Goal: Transaction & Acquisition: Purchase product/service

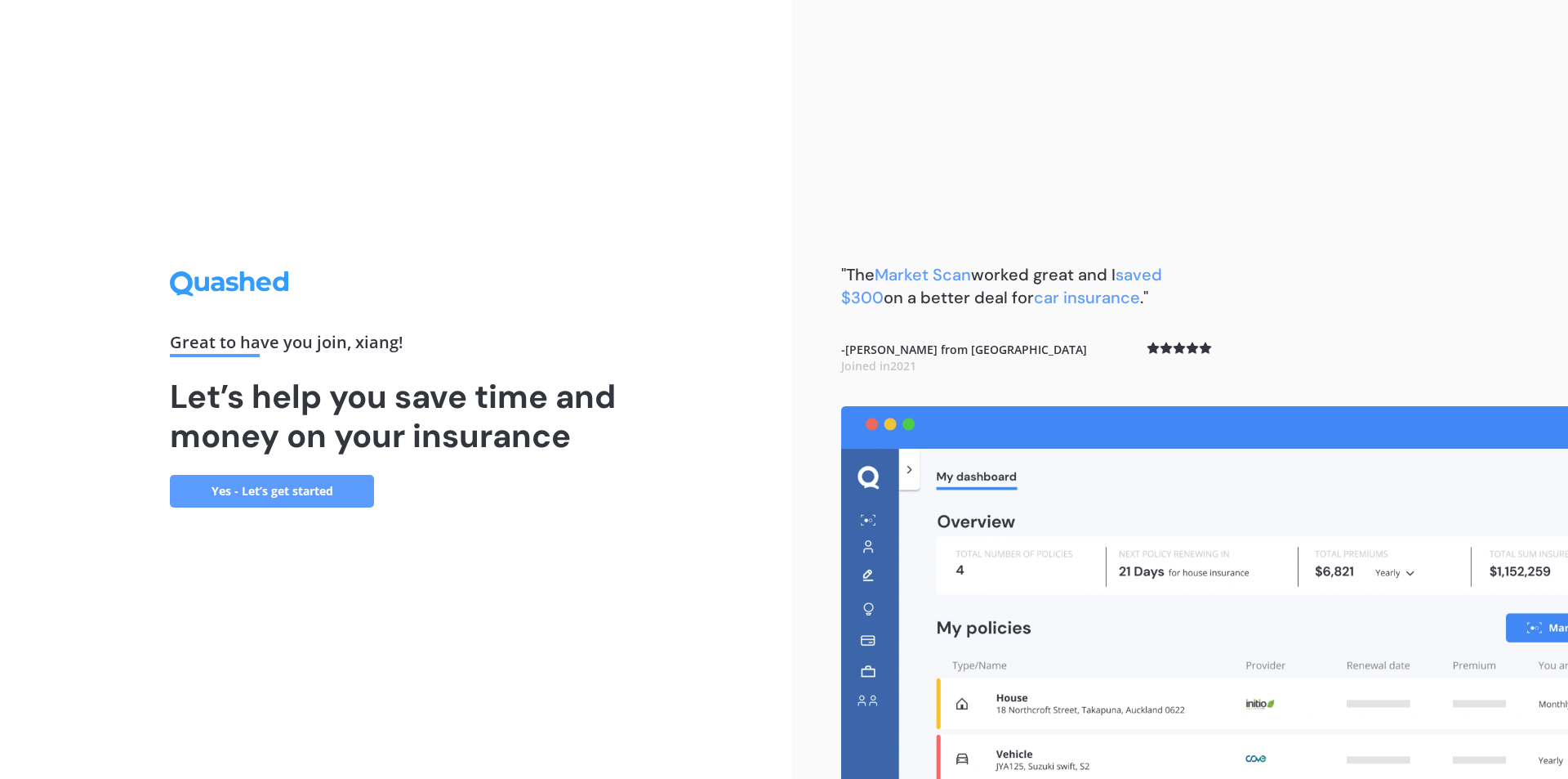
click at [314, 498] on link "Yes - Let’s get started" at bounding box center [272, 491] width 205 height 32
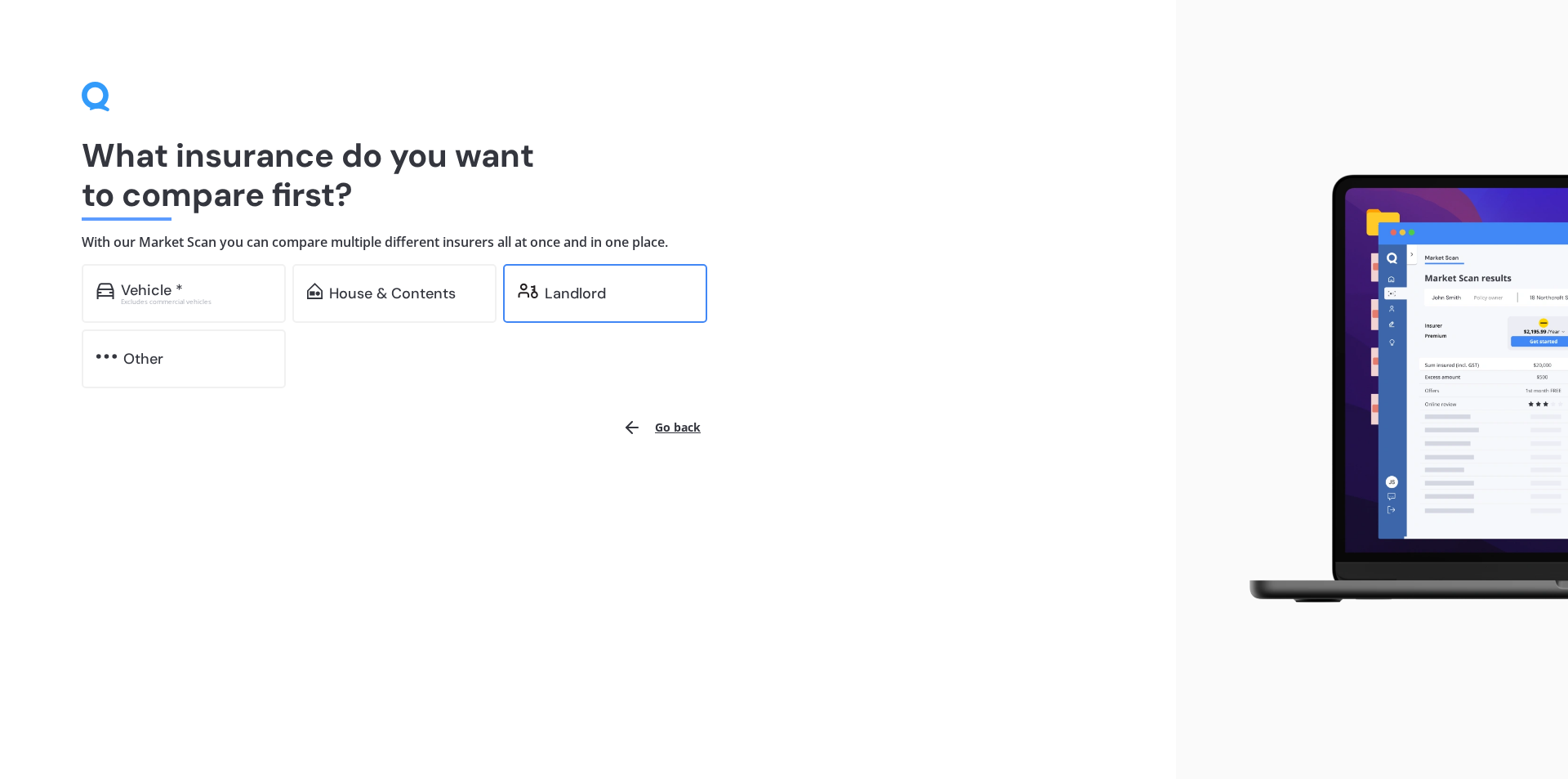
click at [665, 296] on div "Landlord" at bounding box center [619, 293] width 148 height 16
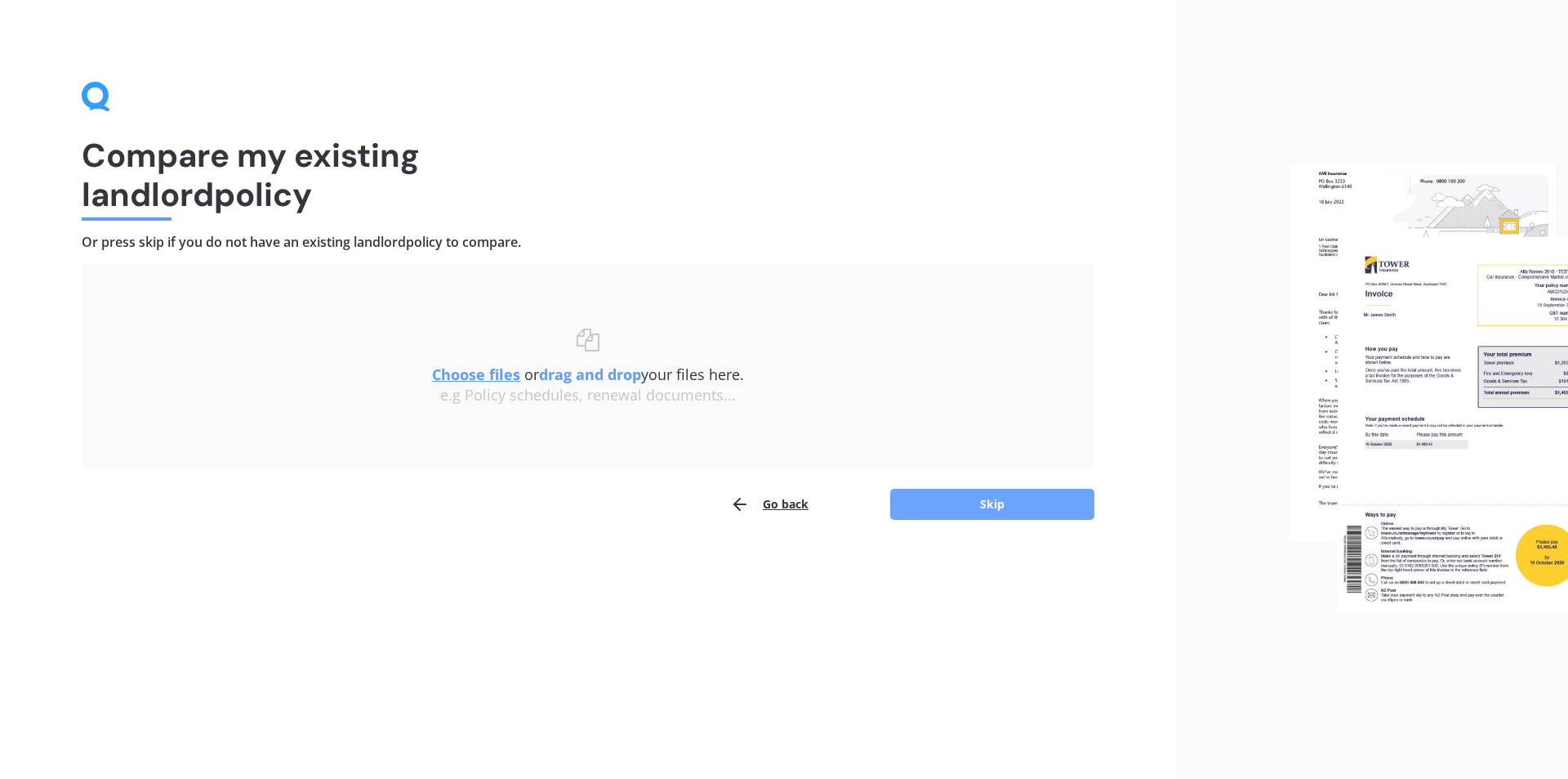
click at [999, 502] on button "Skip" at bounding box center [993, 504] width 205 height 31
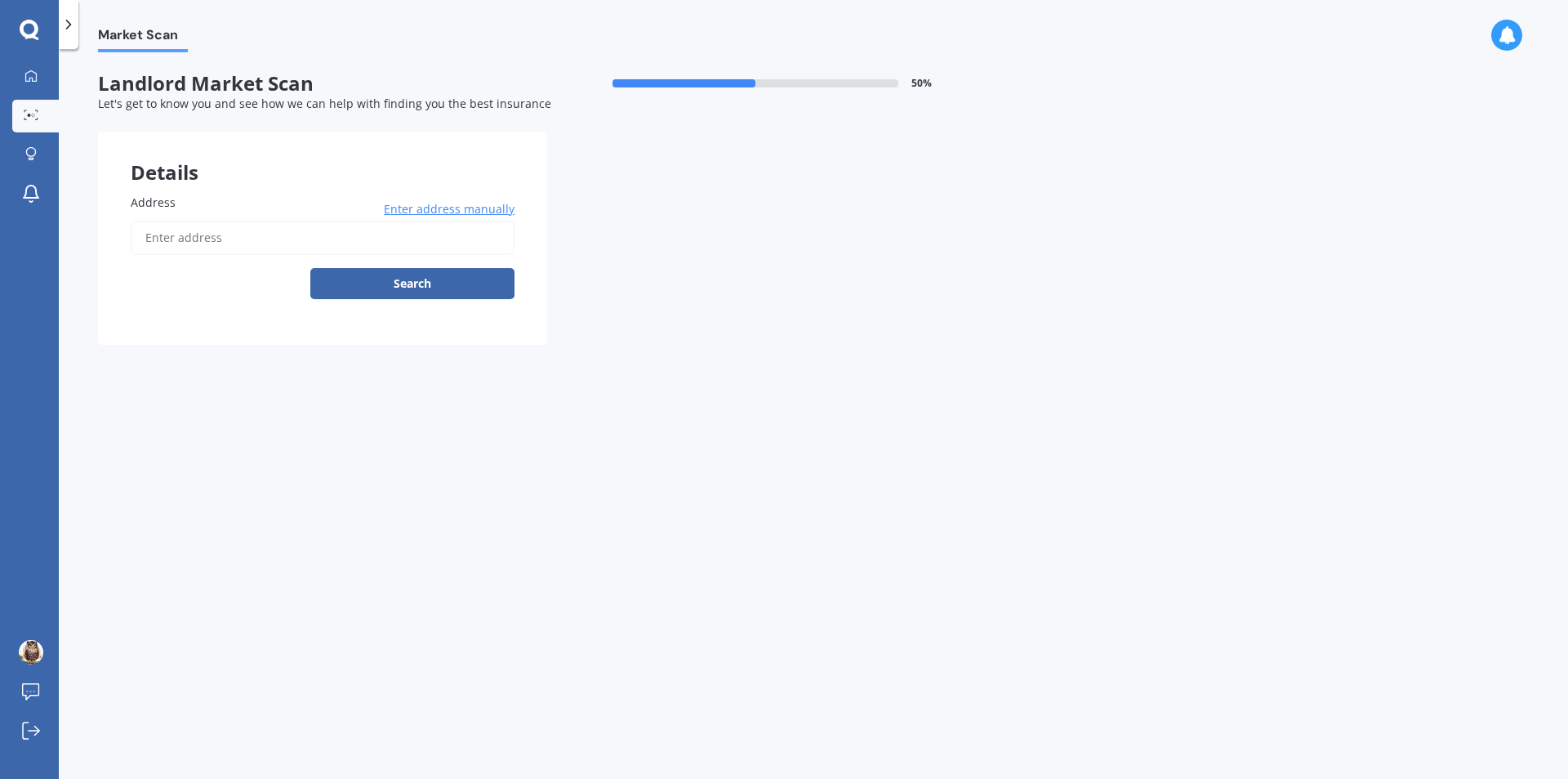
click at [282, 228] on input "Address" at bounding box center [322, 238] width 384 height 34
type input "[STREET_ADDRESS][PERSON_NAME]"
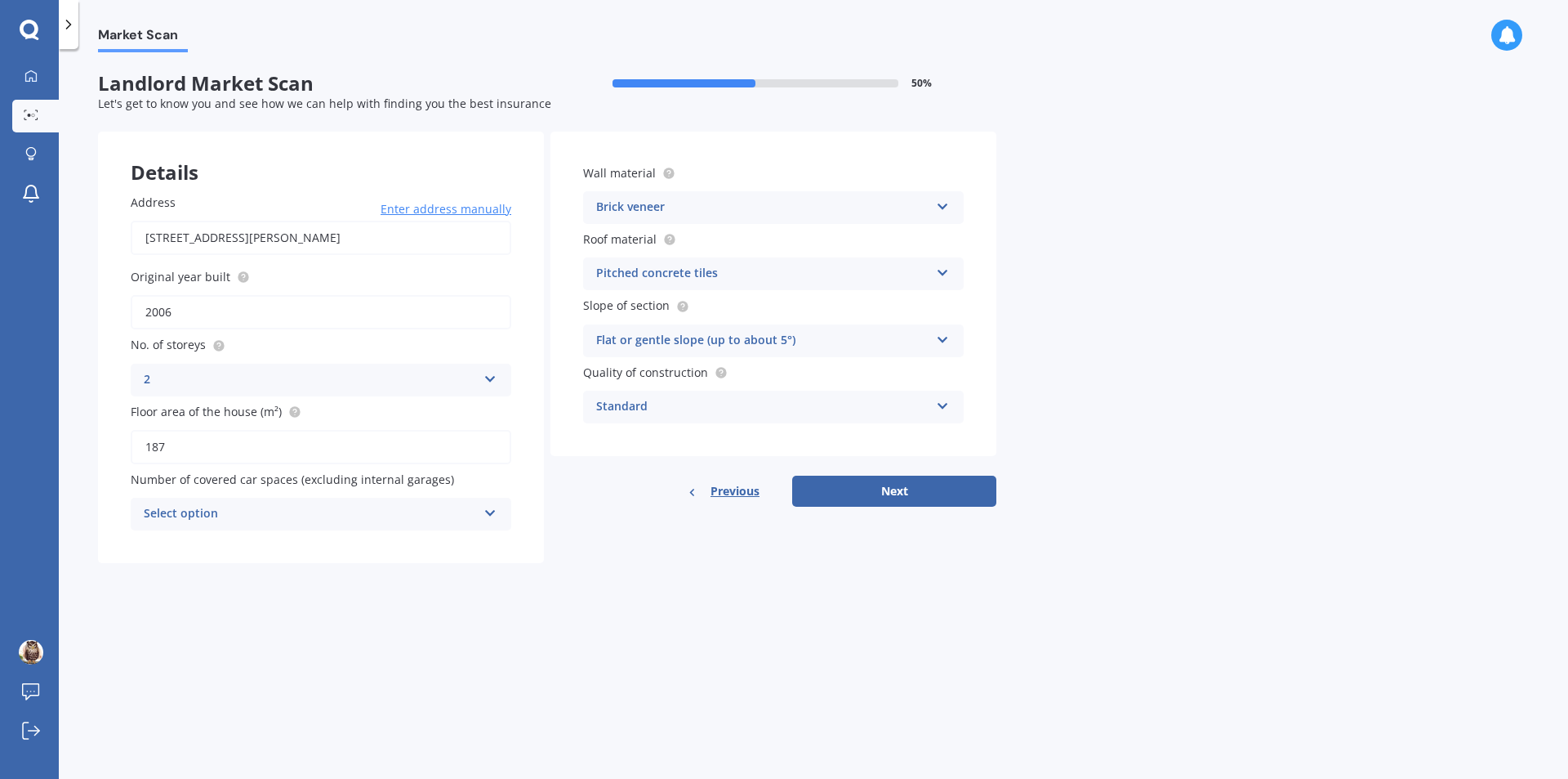
click at [489, 515] on icon at bounding box center [490, 510] width 14 height 11
click at [364, 593] on div "2" at bounding box center [321, 604] width 379 height 29
drag, startPoint x: 438, startPoint y: 478, endPoint x: 299, endPoint y: 479, distance: 139.0
click at [299, 479] on span "Number of covered car spaces (excluding internal garages)" at bounding box center [292, 479] width 323 height 15
copy span "excluding internal garages"
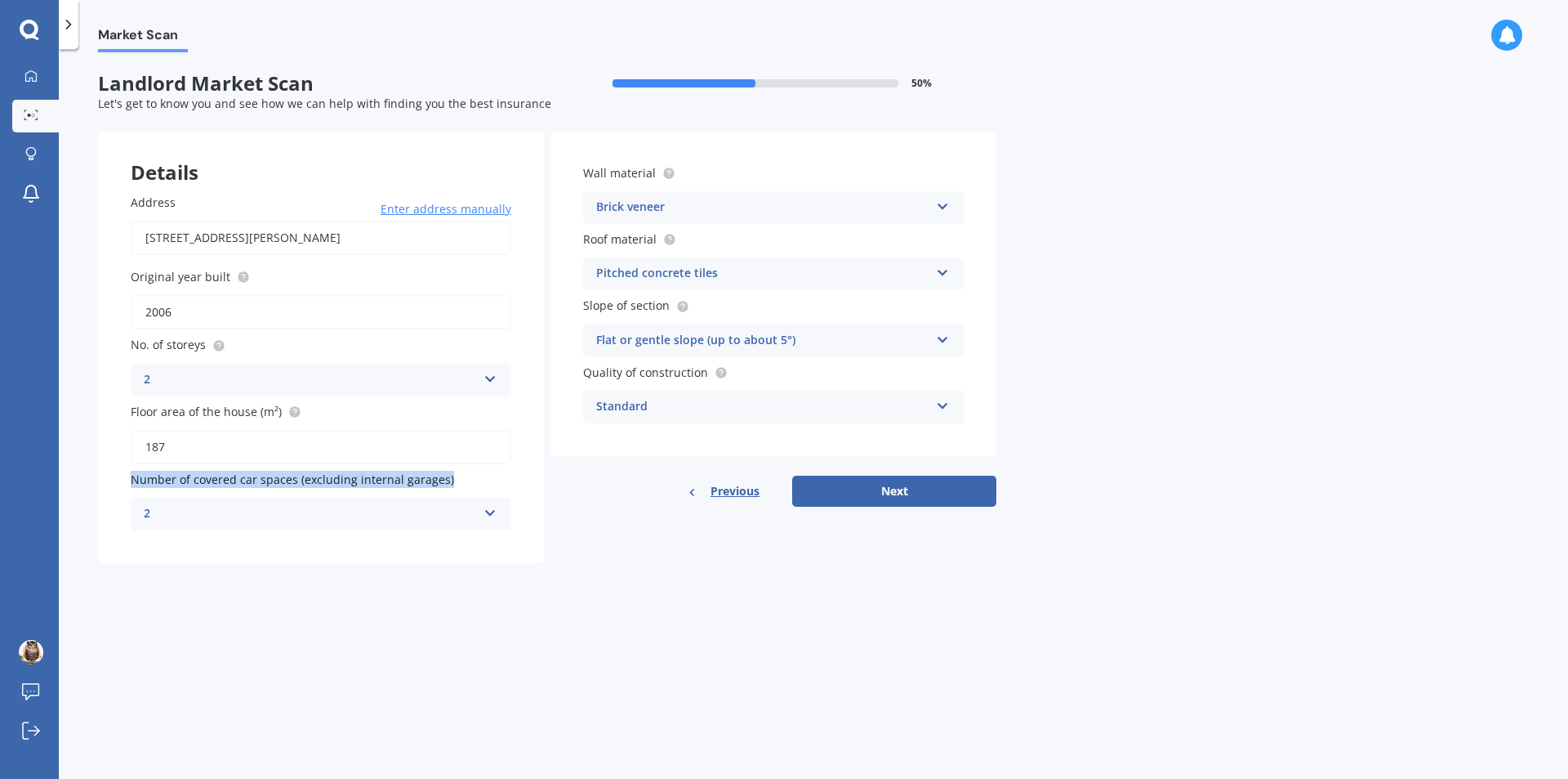
drag, startPoint x: 133, startPoint y: 480, endPoint x: 446, endPoint y: 478, distance: 313.0
click at [446, 478] on label "Number of covered car spaces (excluding internal garages)" at bounding box center [317, 480] width 374 height 17
copy span "Number of covered car spaces (excluding internal garages)"
click at [493, 513] on icon at bounding box center [490, 510] width 14 height 11
click at [335, 542] on div "0" at bounding box center [321, 545] width 379 height 29
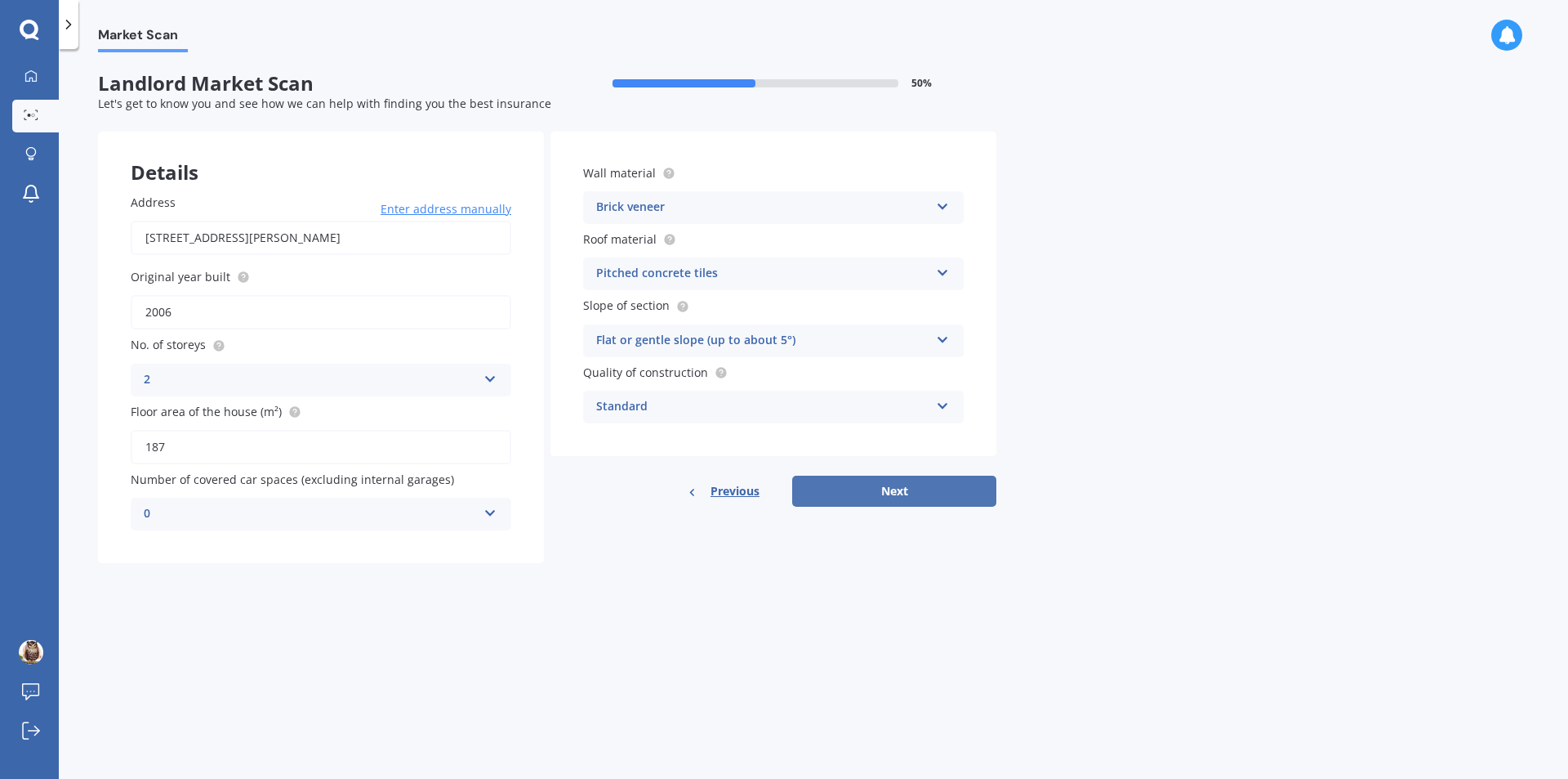
click at [910, 490] on button "Next" at bounding box center [894, 491] width 205 height 31
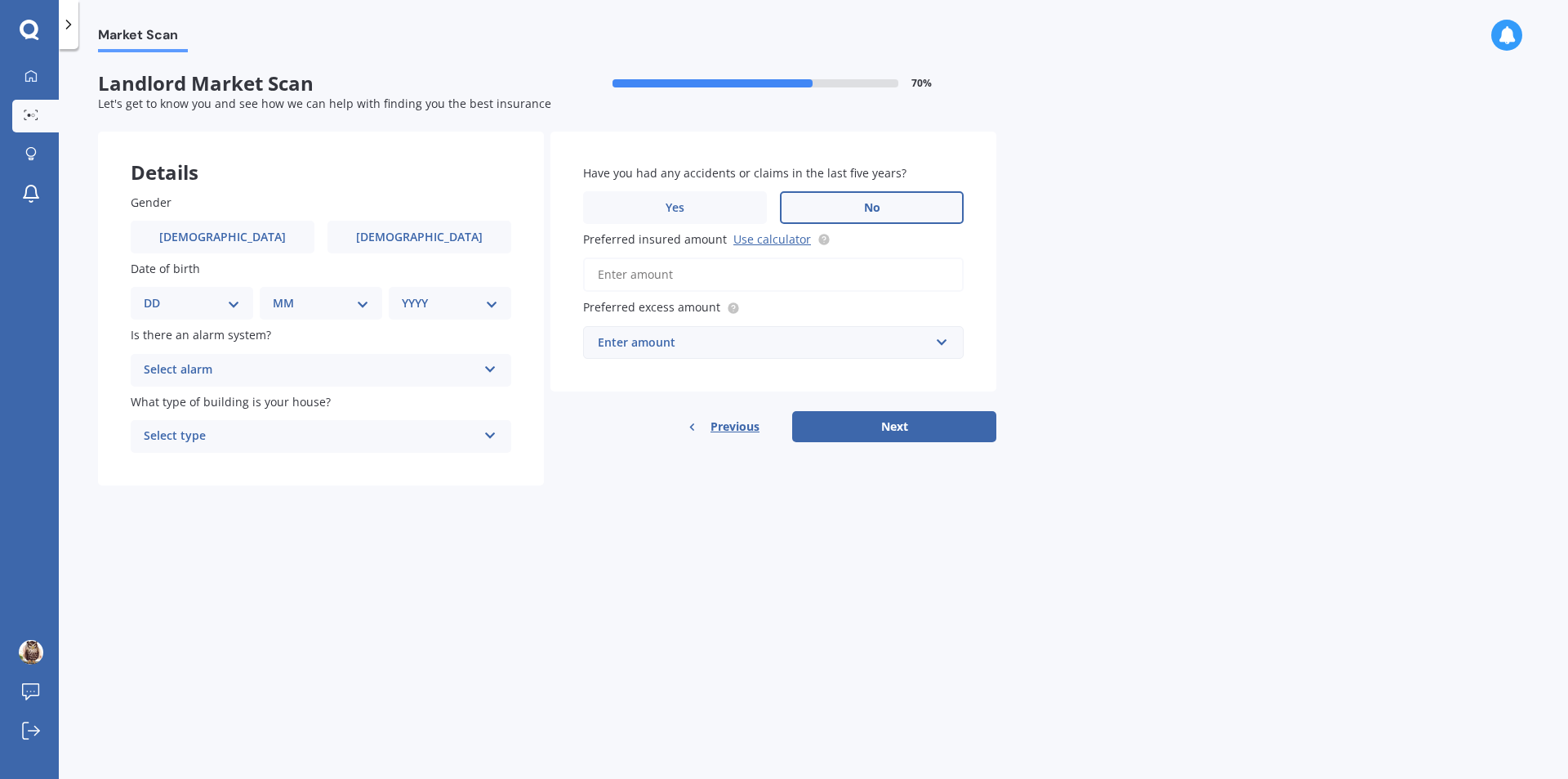
click at [864, 202] on span "No" at bounding box center [872, 208] width 16 height 14
click at [0, 0] on input "No" at bounding box center [0, 0] width 0 height 0
click at [447, 240] on label "[DEMOGRAPHIC_DATA]" at bounding box center [420, 237] width 184 height 32
click at [0, 0] on input "[DEMOGRAPHIC_DATA]" at bounding box center [0, 0] width 0 height 0
click at [440, 305] on select "YYYY 2009 2008 2007 2006 2005 2004 2003 2002 2001 2000 1999 1998 1997 1996 1995…" at bounding box center [450, 302] width 97 height 18
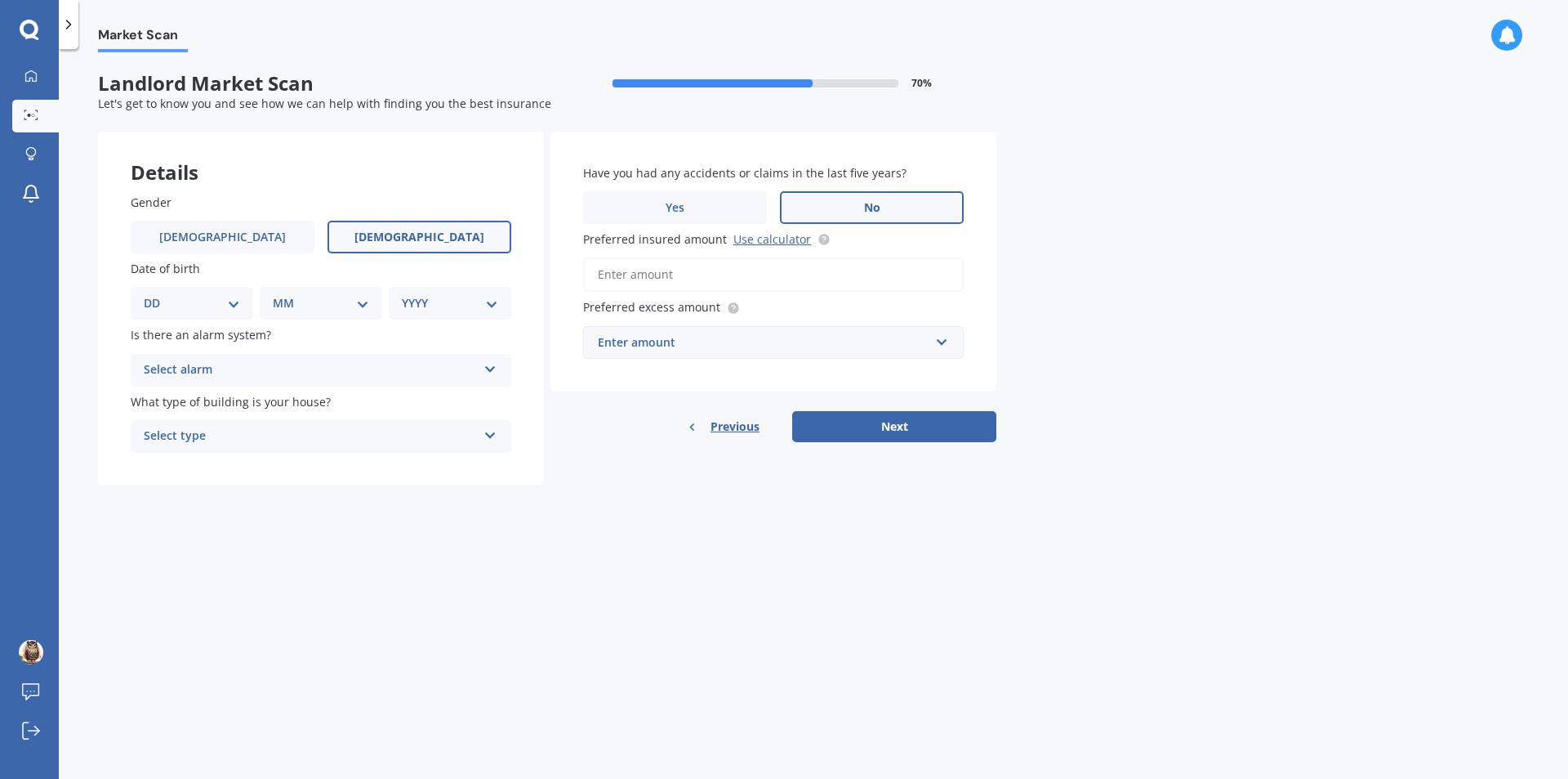
click at [253, 551] on div "Market Scan Landlord Market Scan 70 % Let's get to know you and see how we can …" at bounding box center [813, 417] width 1509 height 730
click at [315, 371] on div "Select alarm" at bounding box center [311, 370] width 333 height 20
click at [296, 403] on div "Yes, monitored" at bounding box center [321, 402] width 379 height 29
click at [304, 443] on div "Select type" at bounding box center [311, 436] width 333 height 20
click at [284, 464] on div "Freestanding" at bounding box center [321, 467] width 379 height 29
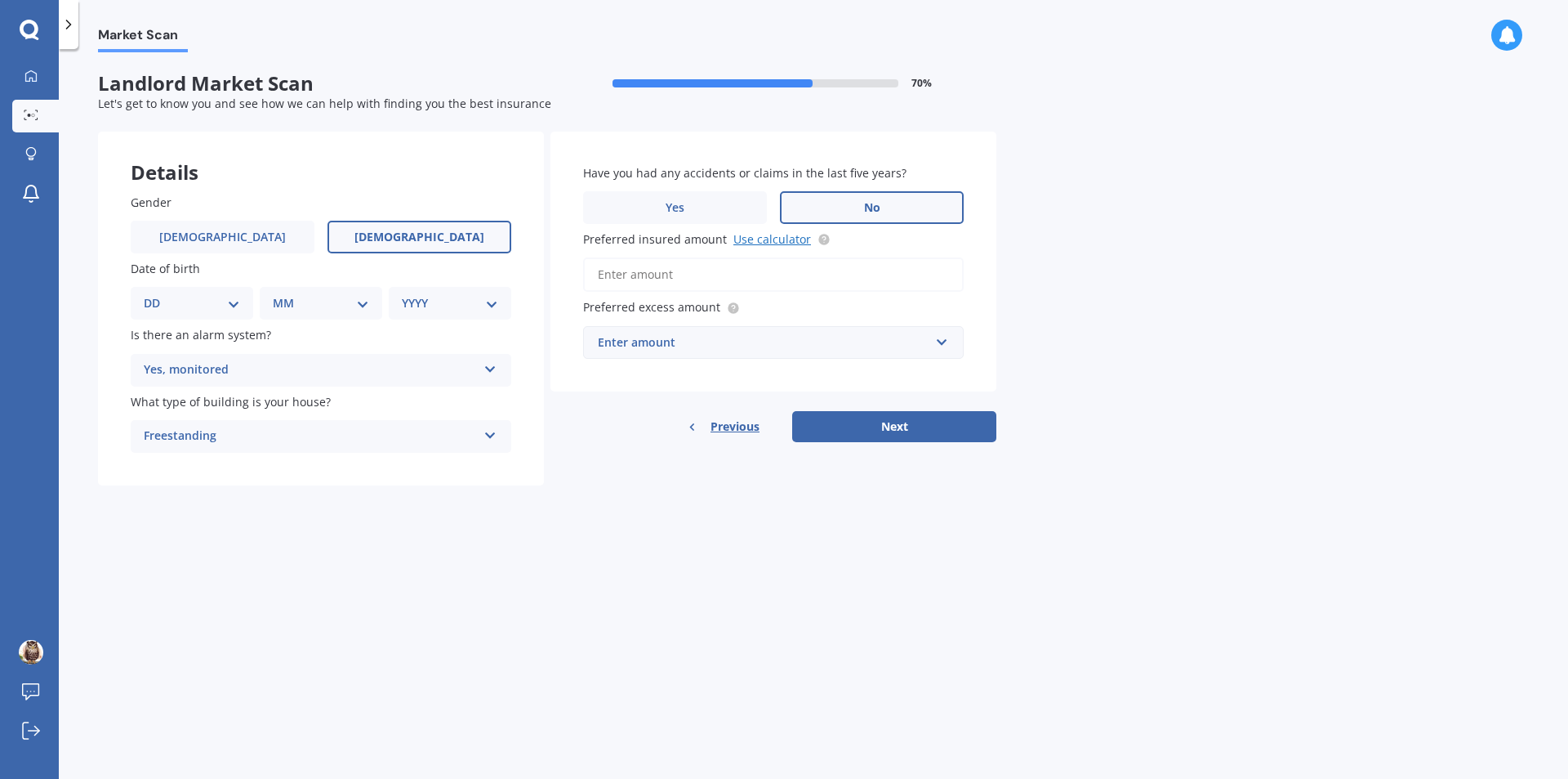
click at [765, 240] on link "Use calculator" at bounding box center [772, 239] width 78 height 15
click at [742, 273] on input "Preferred insured amount Use calculator" at bounding box center [774, 275] width 381 height 34
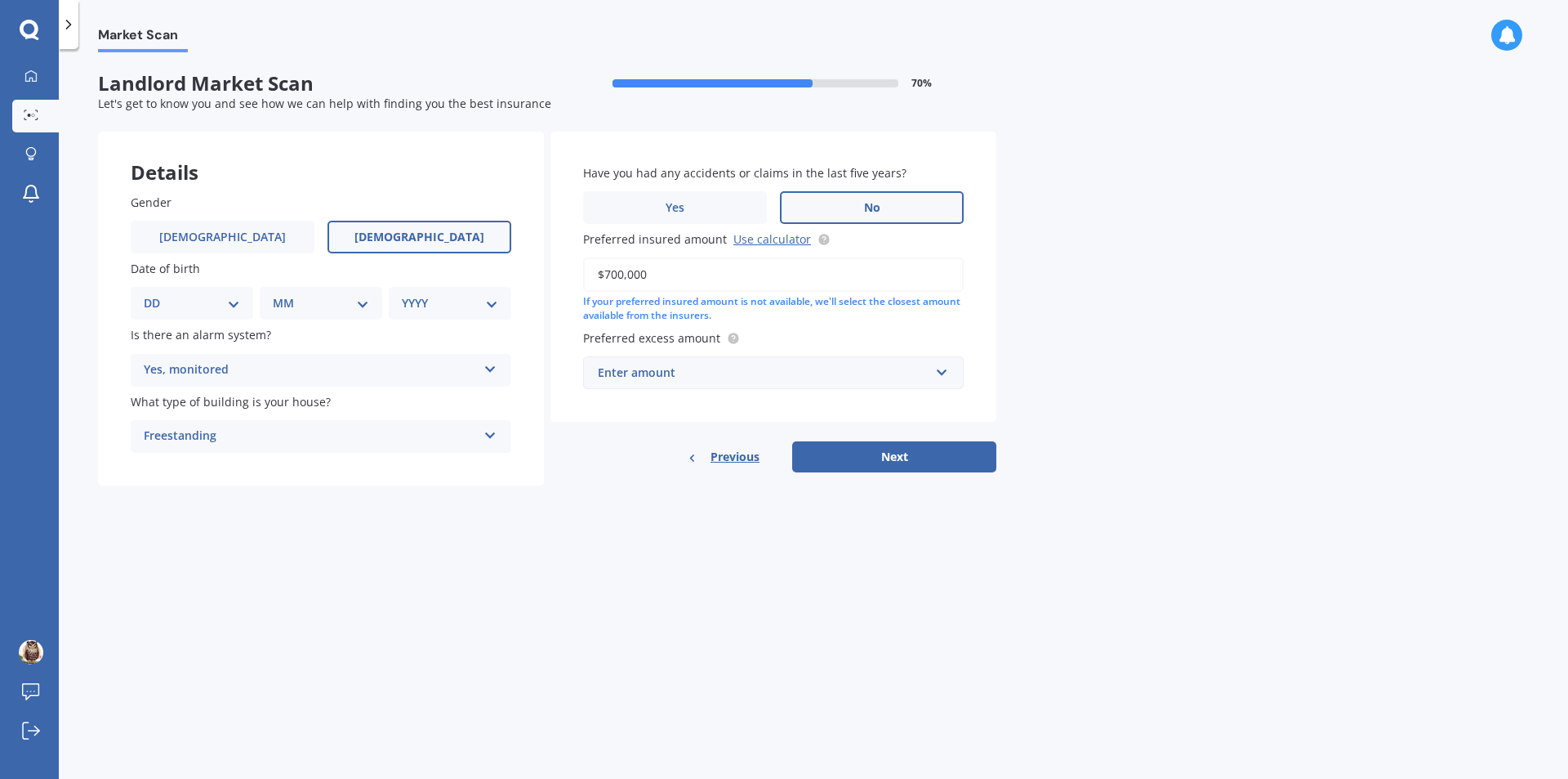
type input "$700,000"
click at [729, 371] on div "Enter amount" at bounding box center [764, 372] width 332 height 18
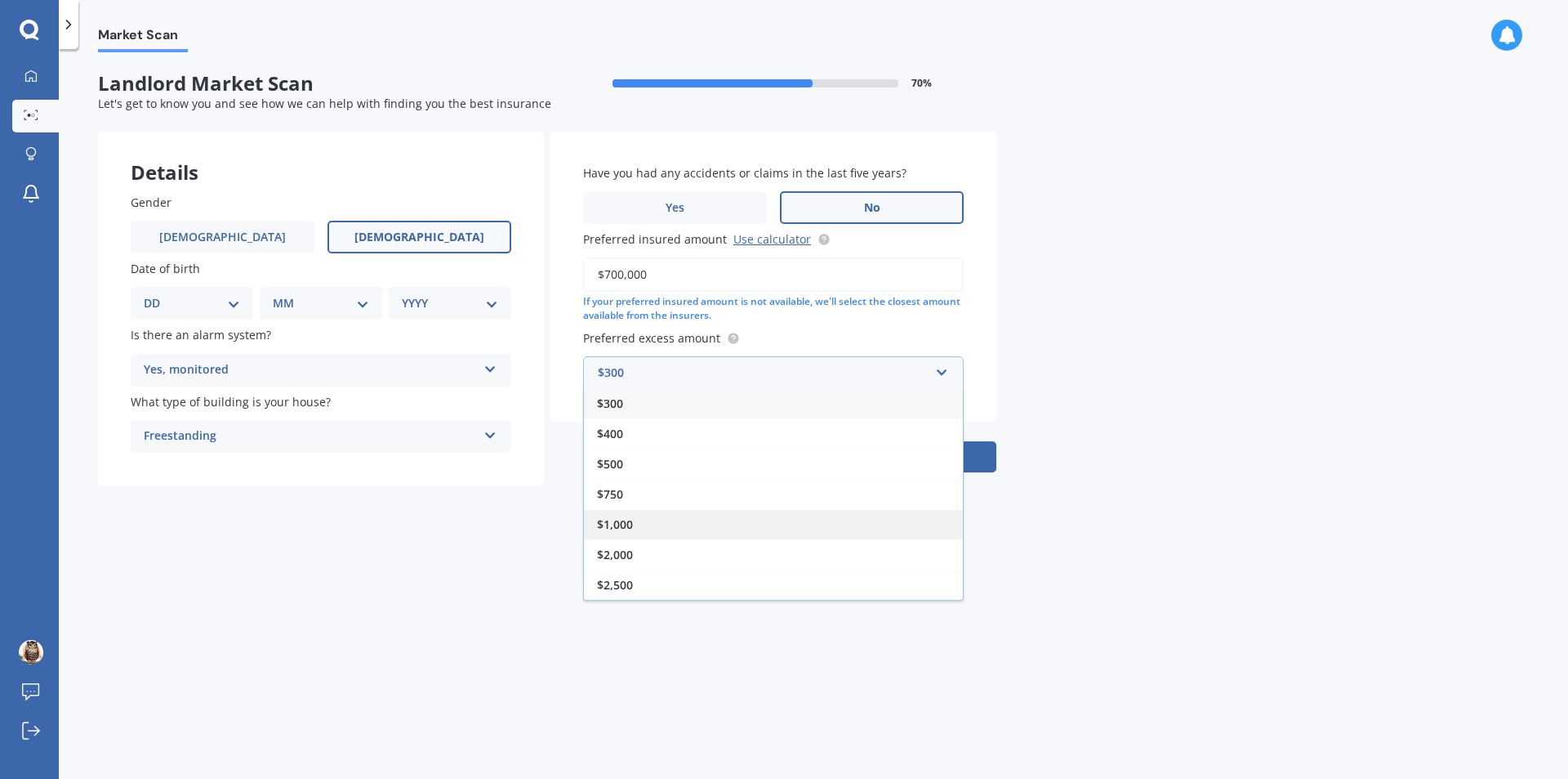
click at [667, 521] on div "$1,000" at bounding box center [773, 524] width 379 height 30
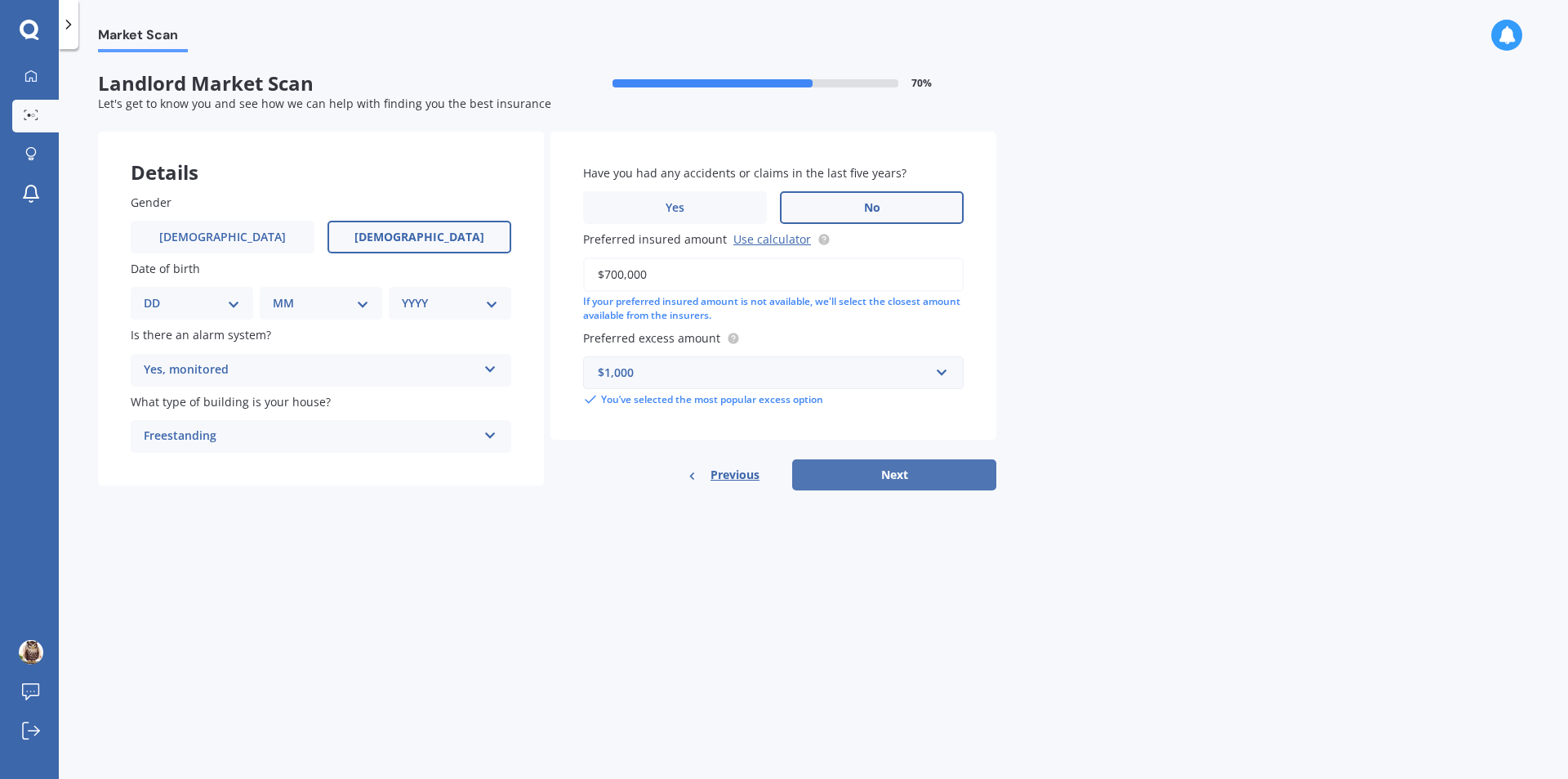
click at [920, 474] on button "Next" at bounding box center [894, 475] width 205 height 31
click at [436, 303] on select "YYYY 2009 2008 2007 2006 2005 2004 2003 2002 2001 2000 1999 1998 1997 1996 1995…" at bounding box center [446, 302] width 90 height 18
select select "1989"
click at [402, 294] on select "YYYY 2009 2008 2007 2006 2005 2004 2003 2002 2001 2000 1999 1998 1997 1996 1995…" at bounding box center [446, 302] width 90 height 18
drag, startPoint x: 336, startPoint y: 299, endPoint x: 336, endPoint y: 310, distance: 11.0
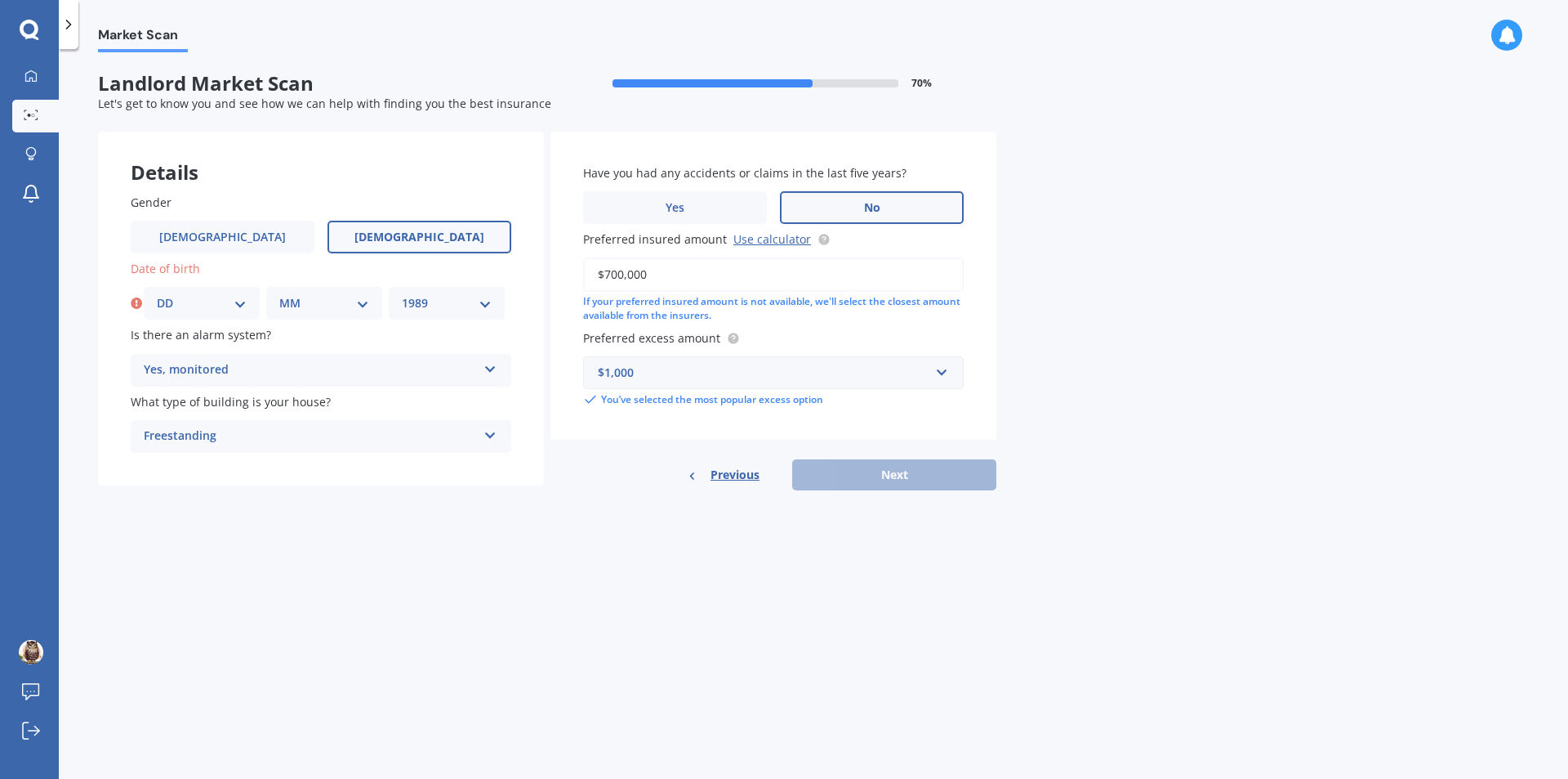
click at [336, 299] on select "MM 01 02 03 04 05 06 07 08 09 10 11 12" at bounding box center [324, 302] width 90 height 18
select select "01"
click at [279, 294] on select "MM 01 02 03 04 05 06 07 08 09 10 11 12" at bounding box center [324, 302] width 90 height 18
click at [223, 304] on select "DD 01 02 03 04 05 06 07 08 09 10 11 12 13 14 15 16 17 18 19 20 21 22 23 24 25 2…" at bounding box center [202, 302] width 90 height 18
select select "01"
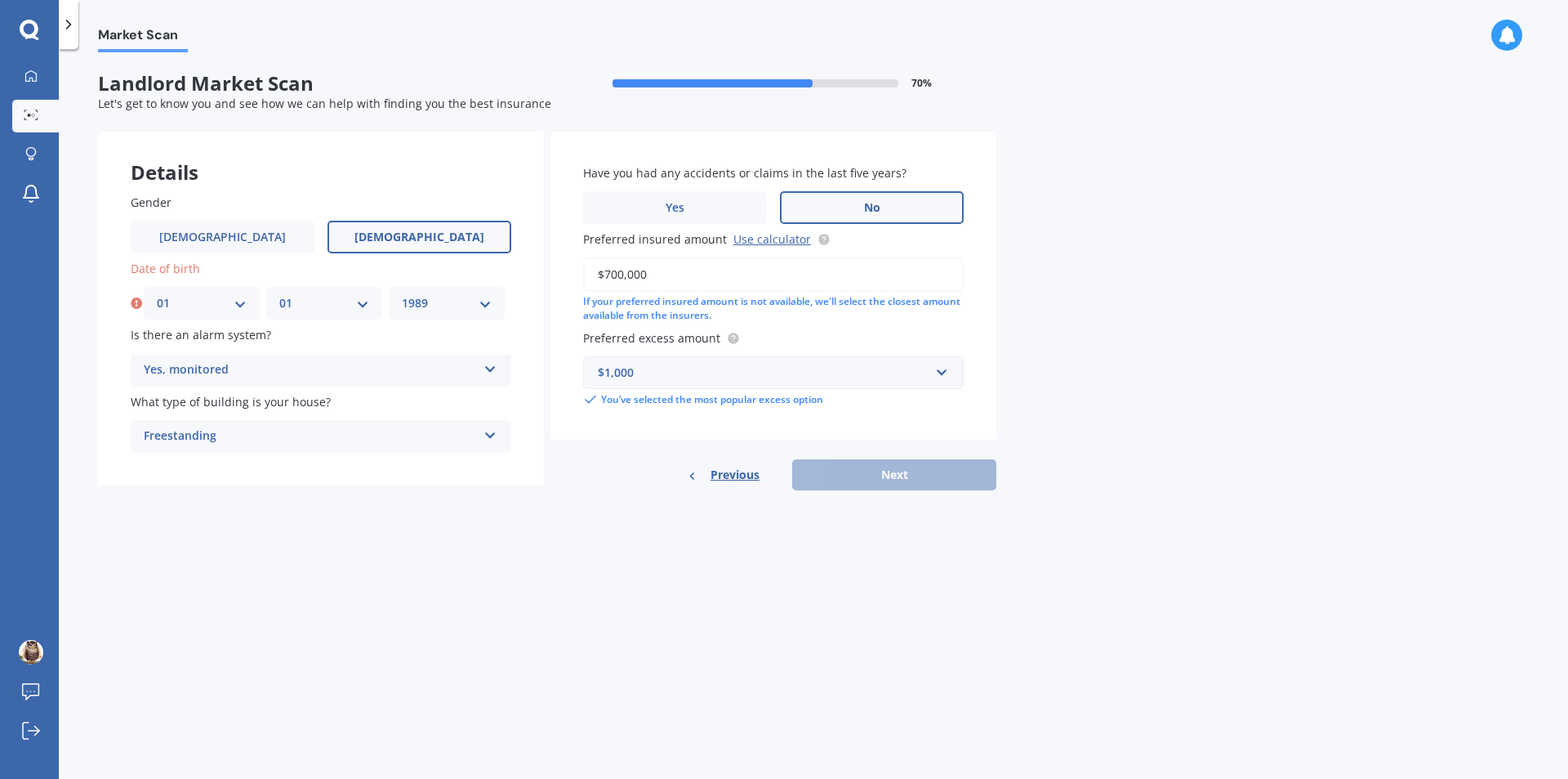
click at [157, 294] on select "DD 01 02 03 04 05 06 07 08 09 10 11 12 13 14 15 16 17 18 19 20 21 22 23 24 25 2…" at bounding box center [202, 302] width 90 height 18
click at [921, 474] on button "Next" at bounding box center [894, 475] width 205 height 31
select select "01"
select select "1989"
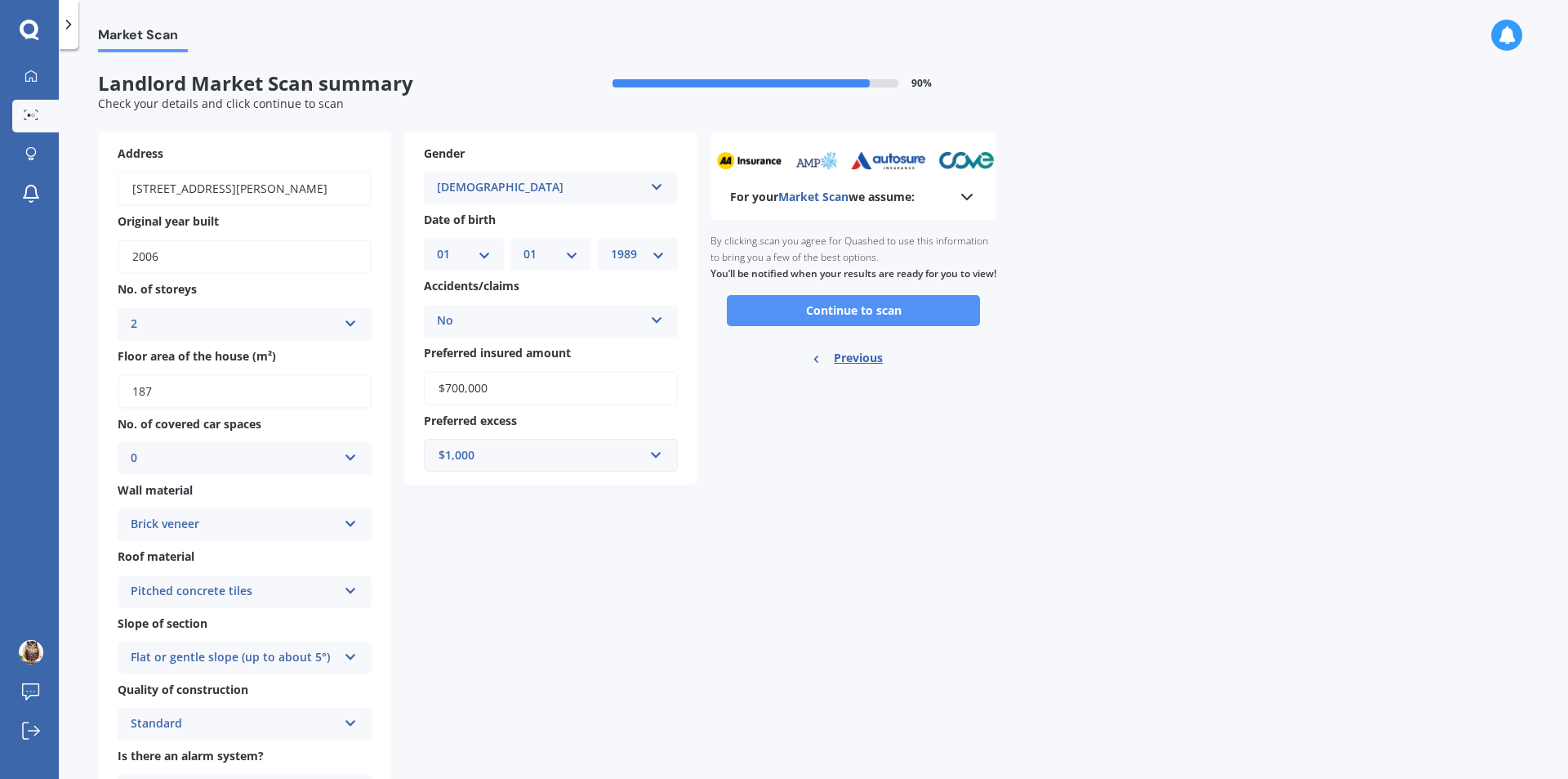
click at [944, 326] on button "Continue to scan" at bounding box center [853, 310] width 253 height 31
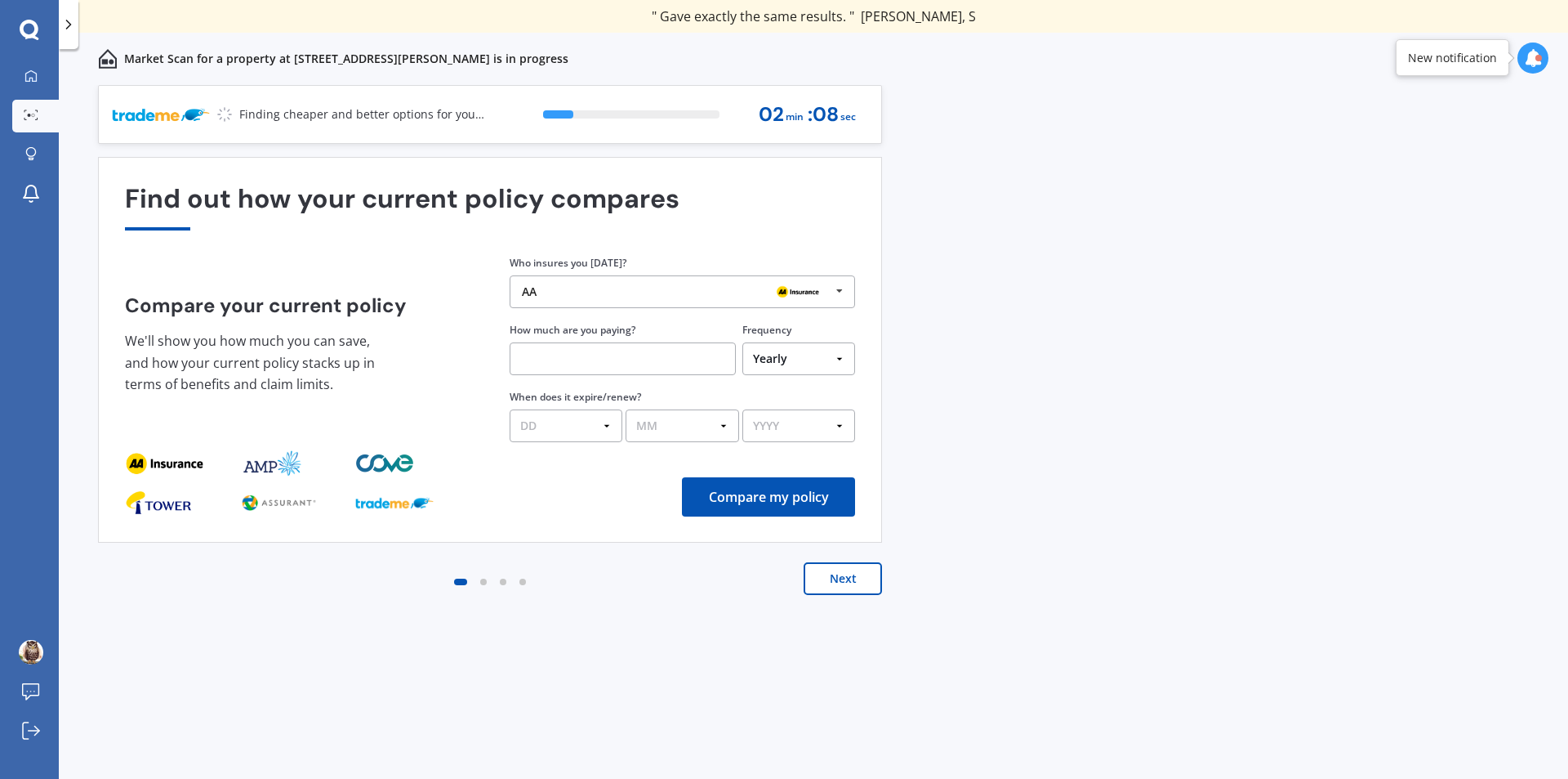
click at [483, 582] on div at bounding box center [483, 581] width 7 height 7
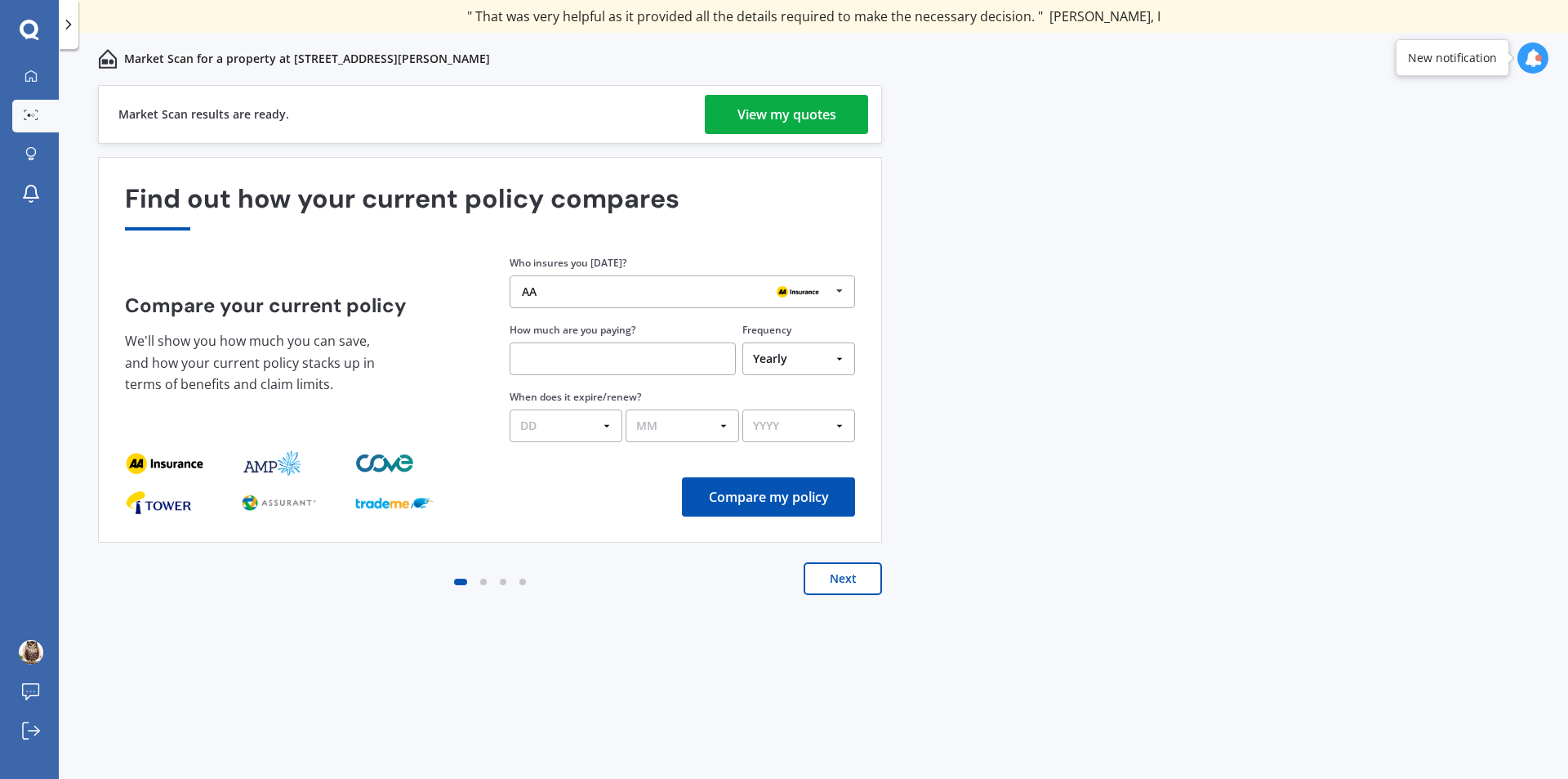
click at [820, 123] on div "View my quotes" at bounding box center [787, 114] width 99 height 39
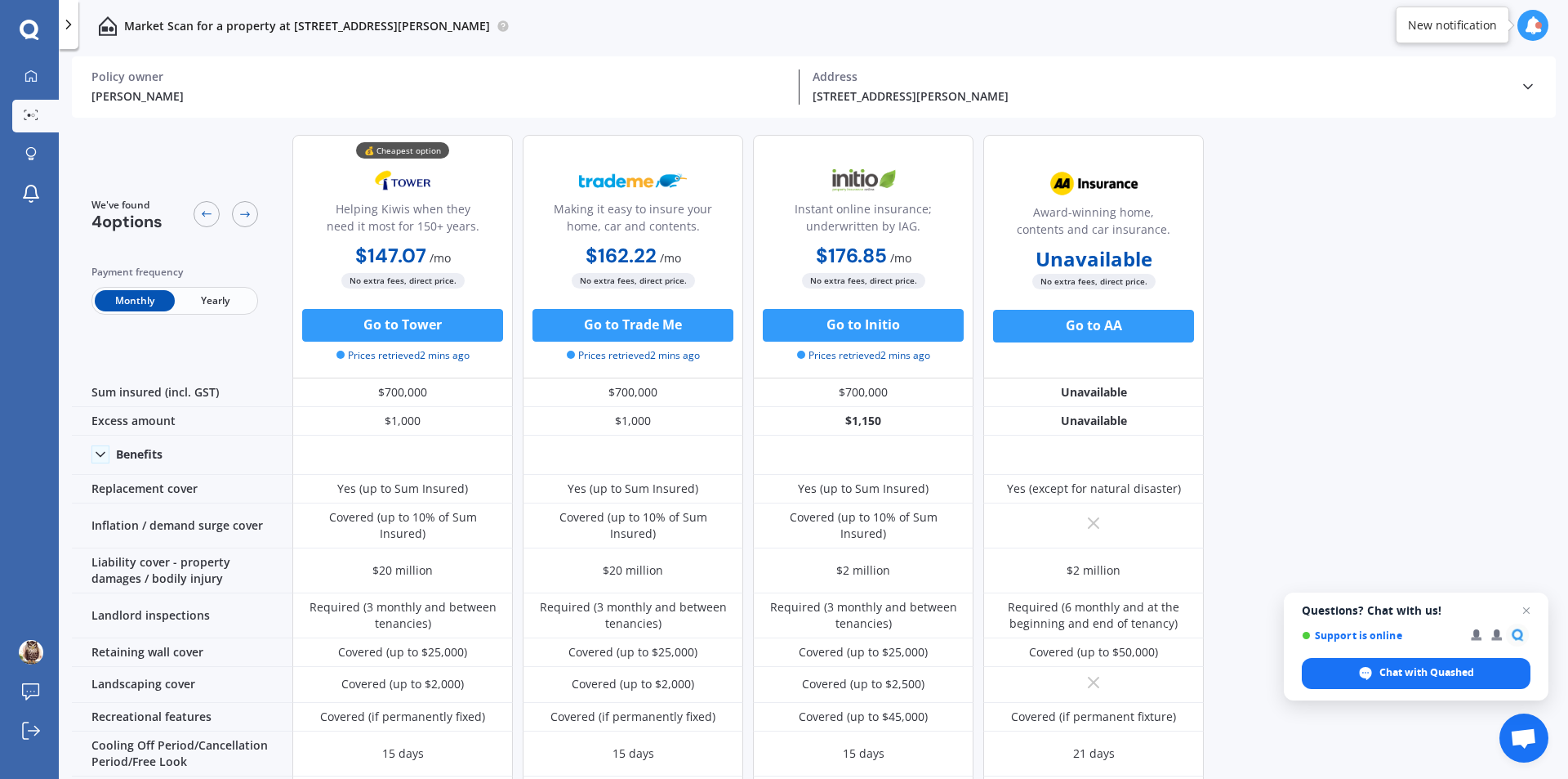
click at [219, 300] on span "Yearly" at bounding box center [214, 300] width 80 height 21
click at [1486, 384] on div "We've found 4 options Payment frequency Monthly Yearly 💰 Cheapest option Helpin…" at bounding box center [820, 451] width 1496 height 661
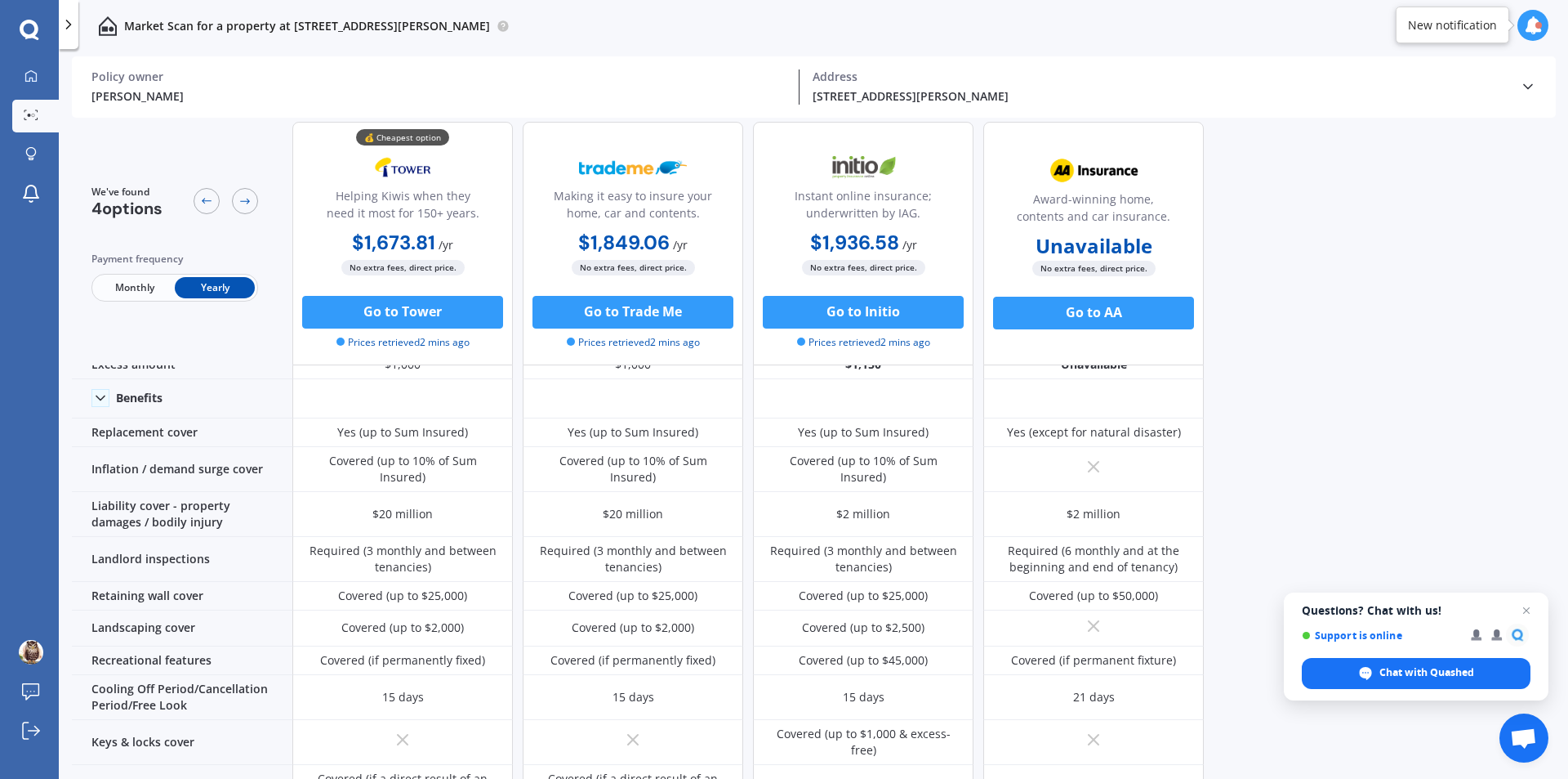
scroll to position [82, 0]
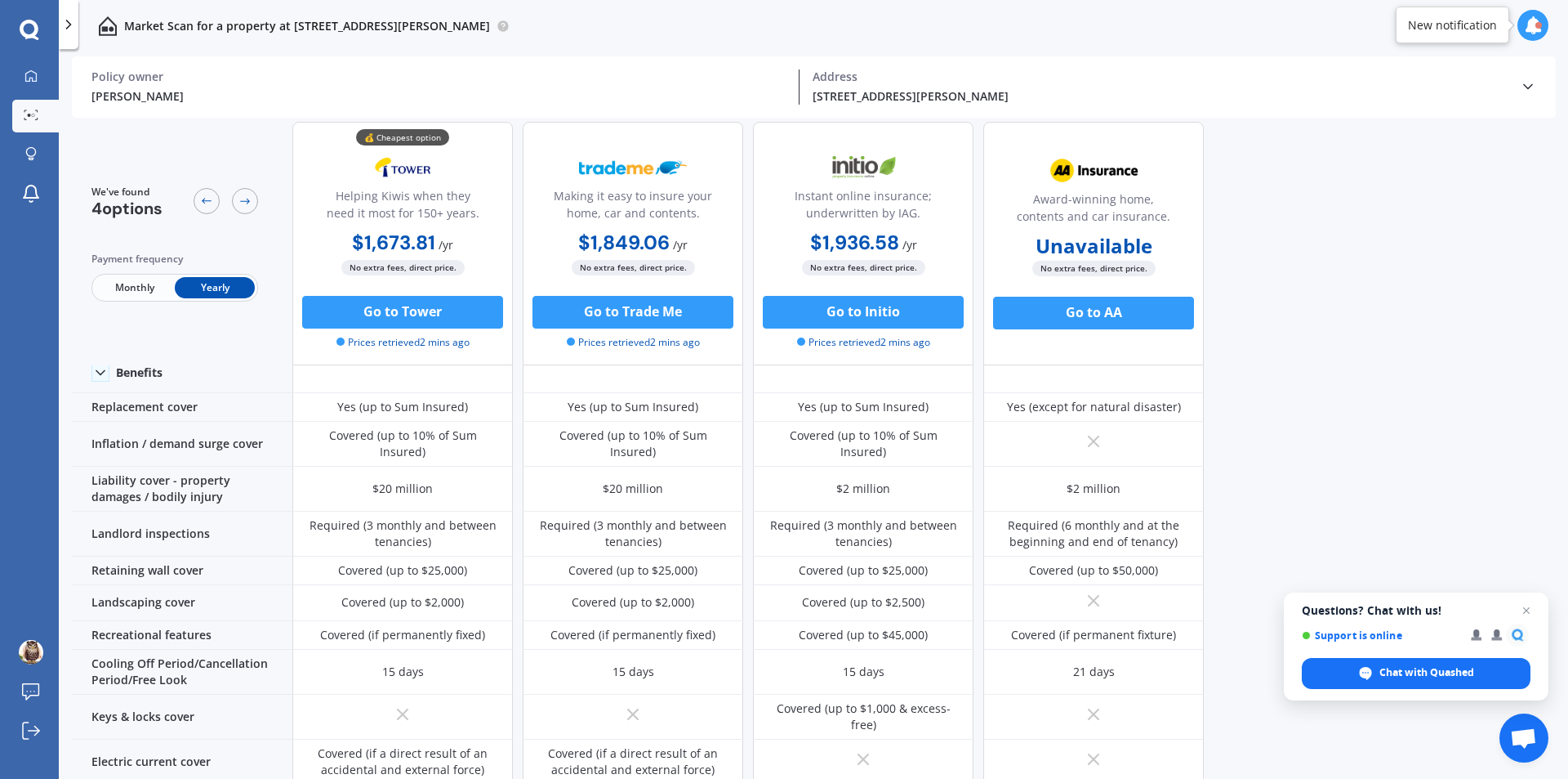
click at [1483, 461] on div "We've found 4 options Payment frequency Monthly Yearly 💰 Cheapest option Helpin…" at bounding box center [820, 370] width 1496 height 661
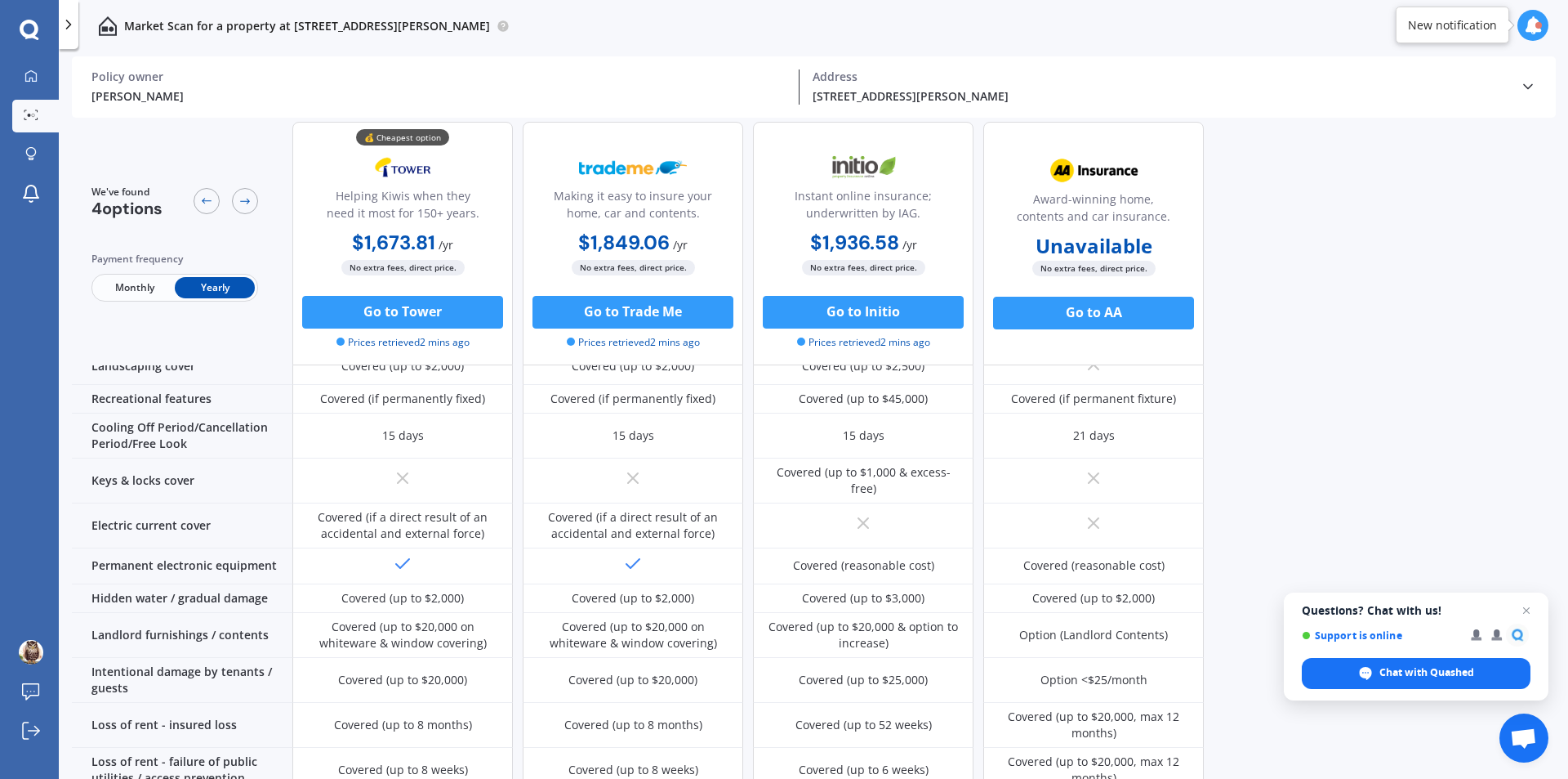
scroll to position [327, 0]
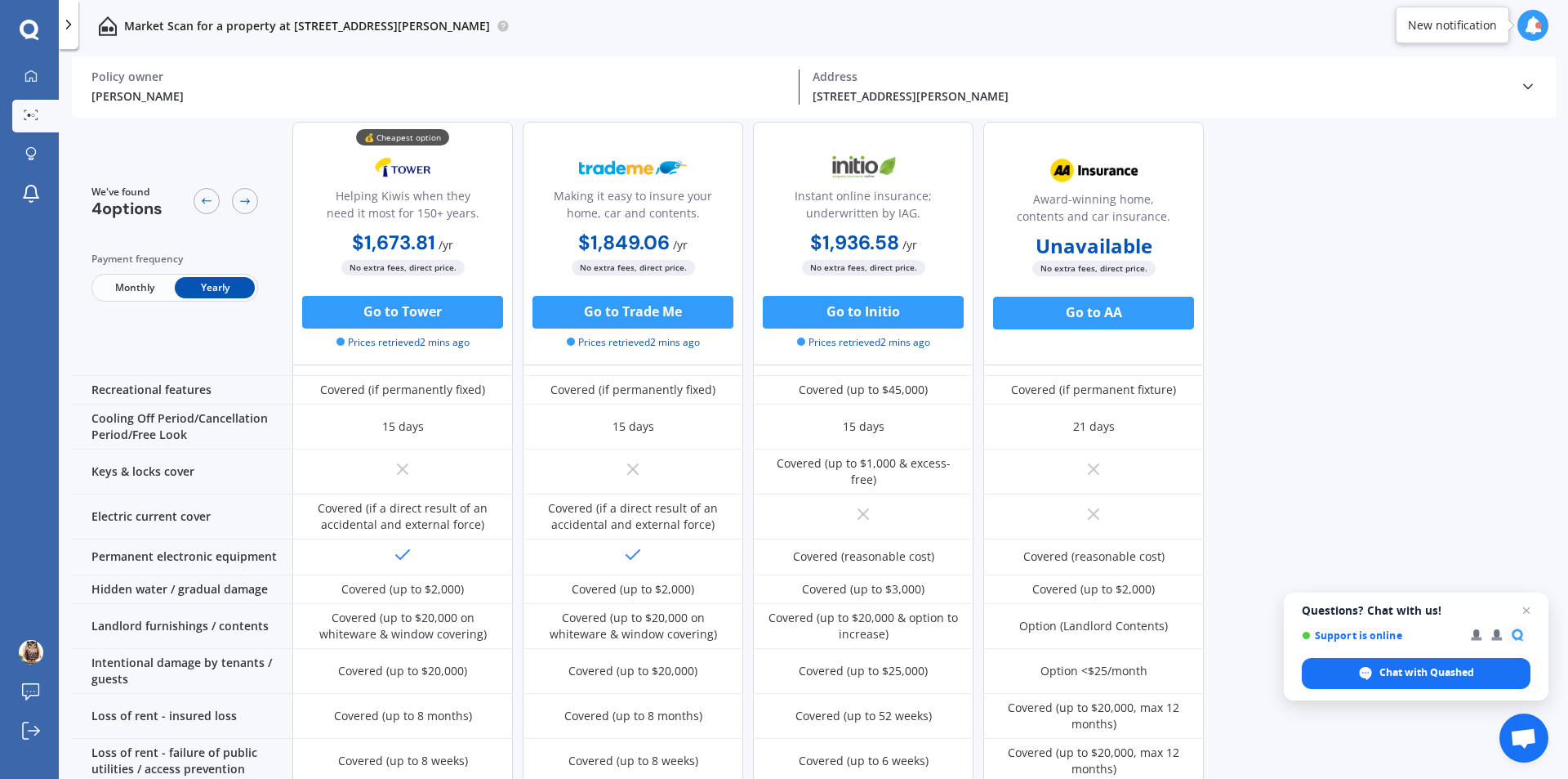
click at [1514, 410] on div "We've found 4 options Payment frequency Monthly Yearly 💰 Cheapest option Helpin…" at bounding box center [820, 125] width 1496 height 661
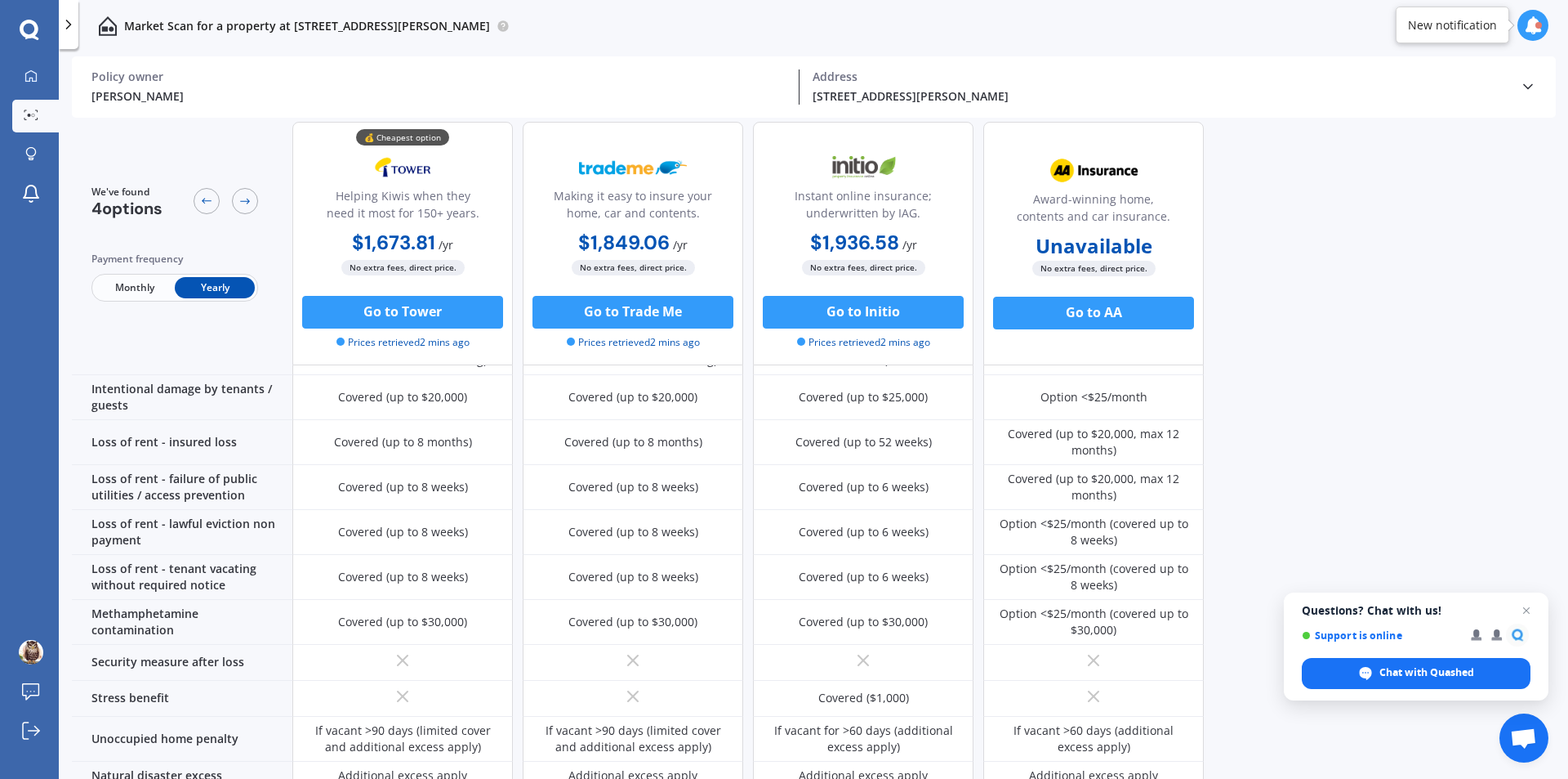
scroll to position [572, 0]
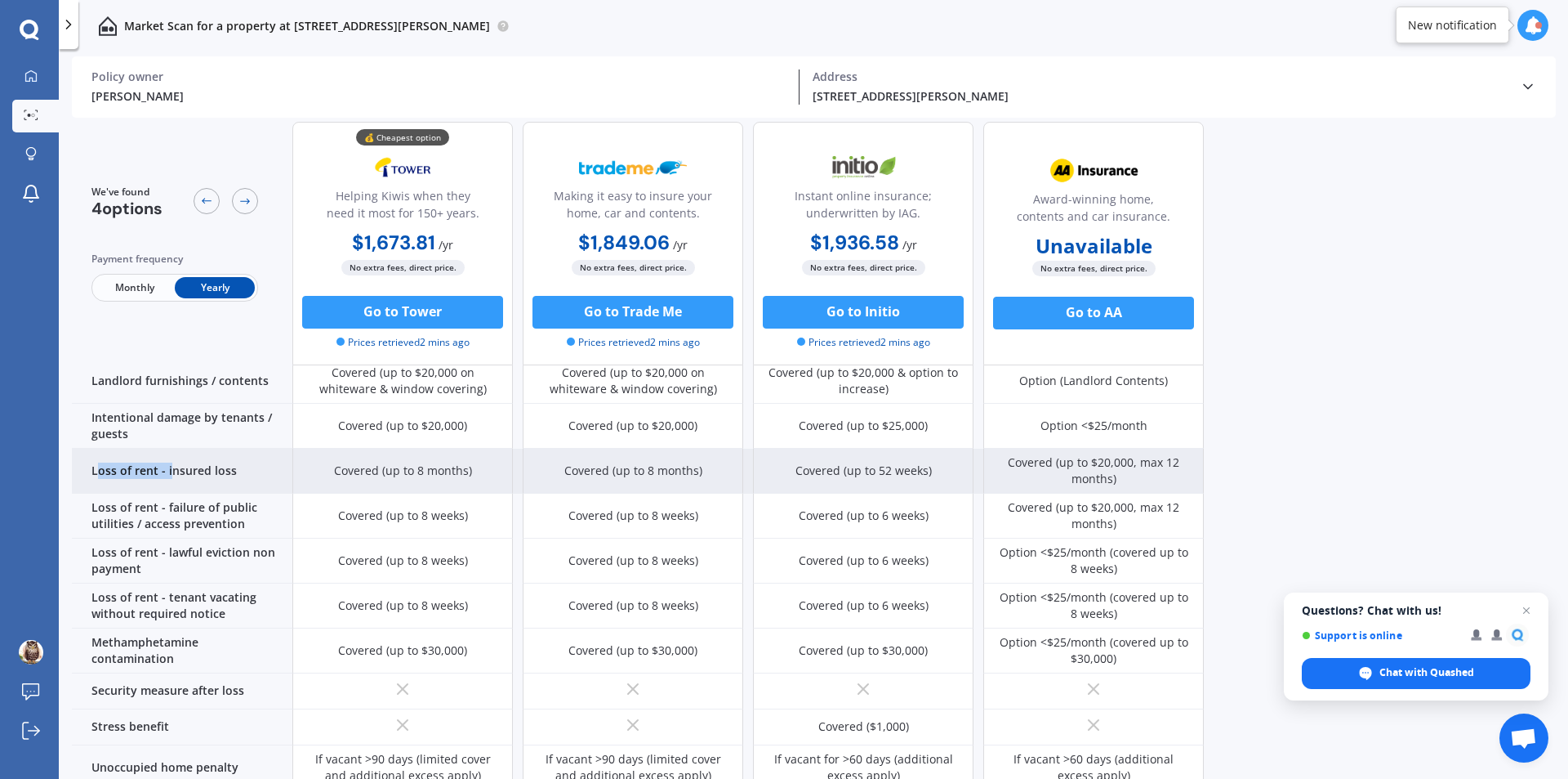
drag, startPoint x: 95, startPoint y: 452, endPoint x: 171, endPoint y: 455, distance: 76.1
click at [171, 455] on div "Loss of rent - insured loss" at bounding box center [182, 470] width 221 height 45
click at [92, 452] on div "Loss of rent - insured loss" at bounding box center [182, 470] width 221 height 45
drag, startPoint x: 92, startPoint y: 452, endPoint x: 231, endPoint y: 451, distance: 139.0
click at [231, 451] on div "Loss of rent - insured loss" at bounding box center [182, 470] width 221 height 45
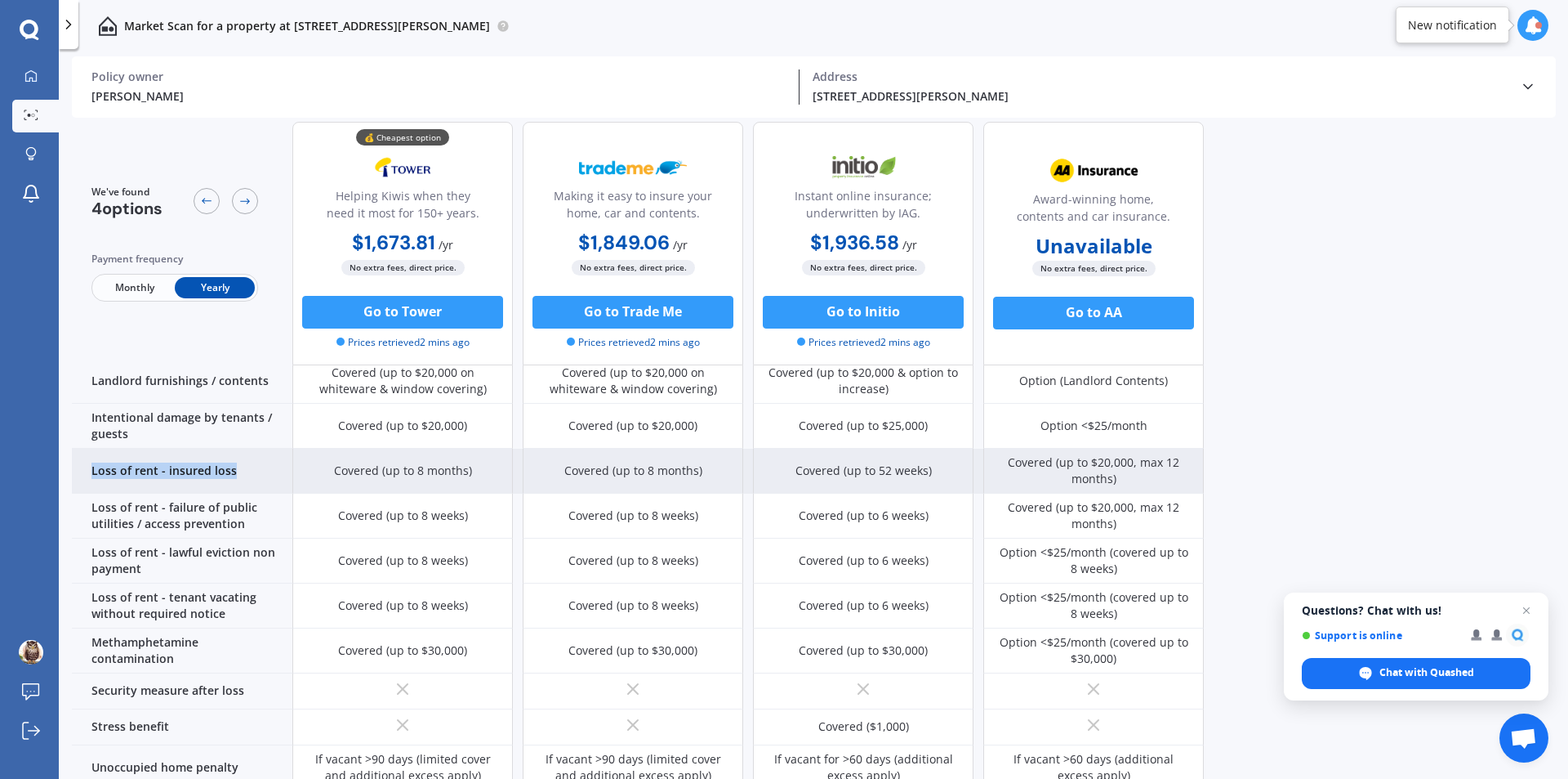
copy div "Loss of rent - insured loss"
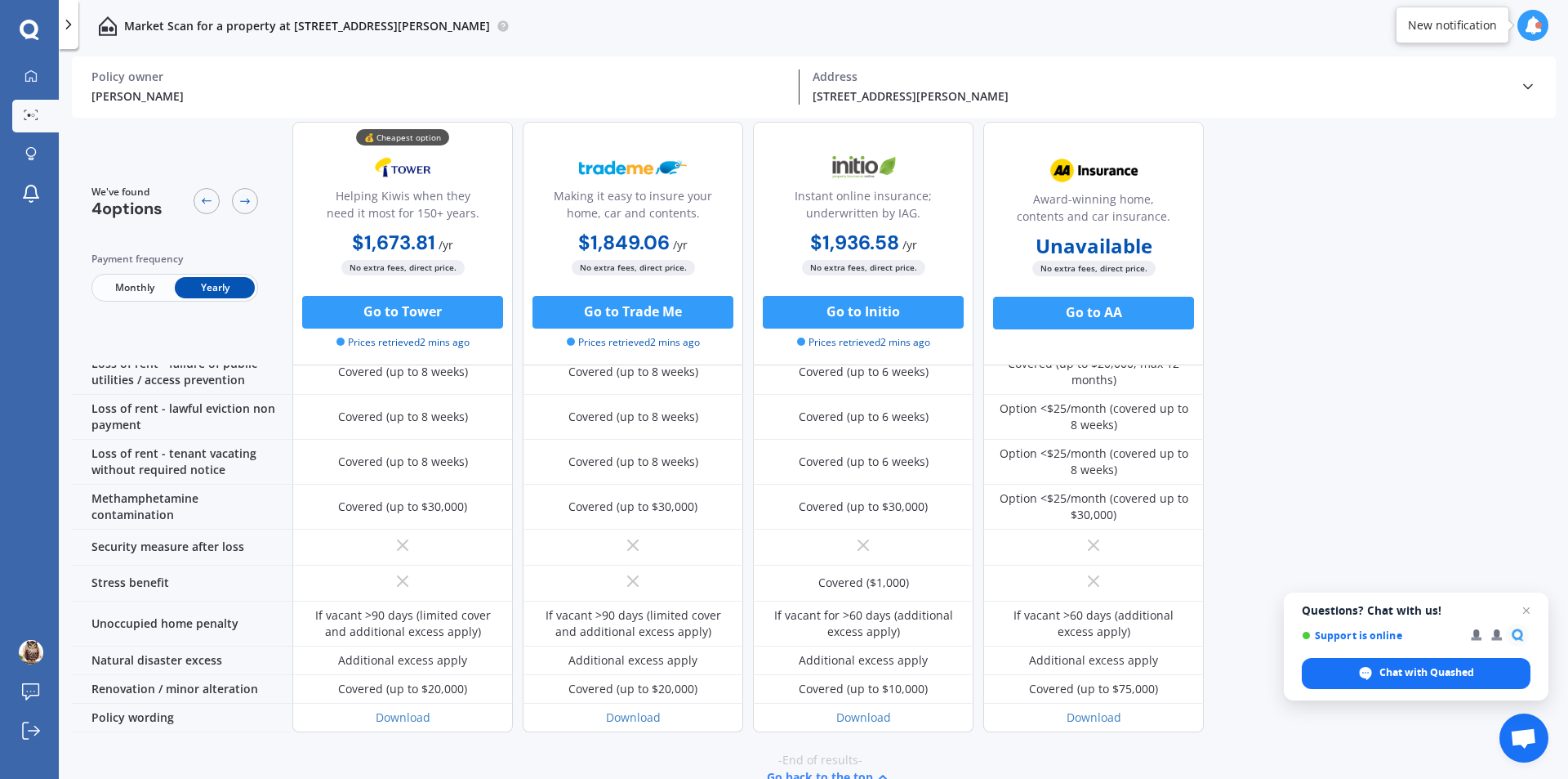
scroll to position [722, 0]
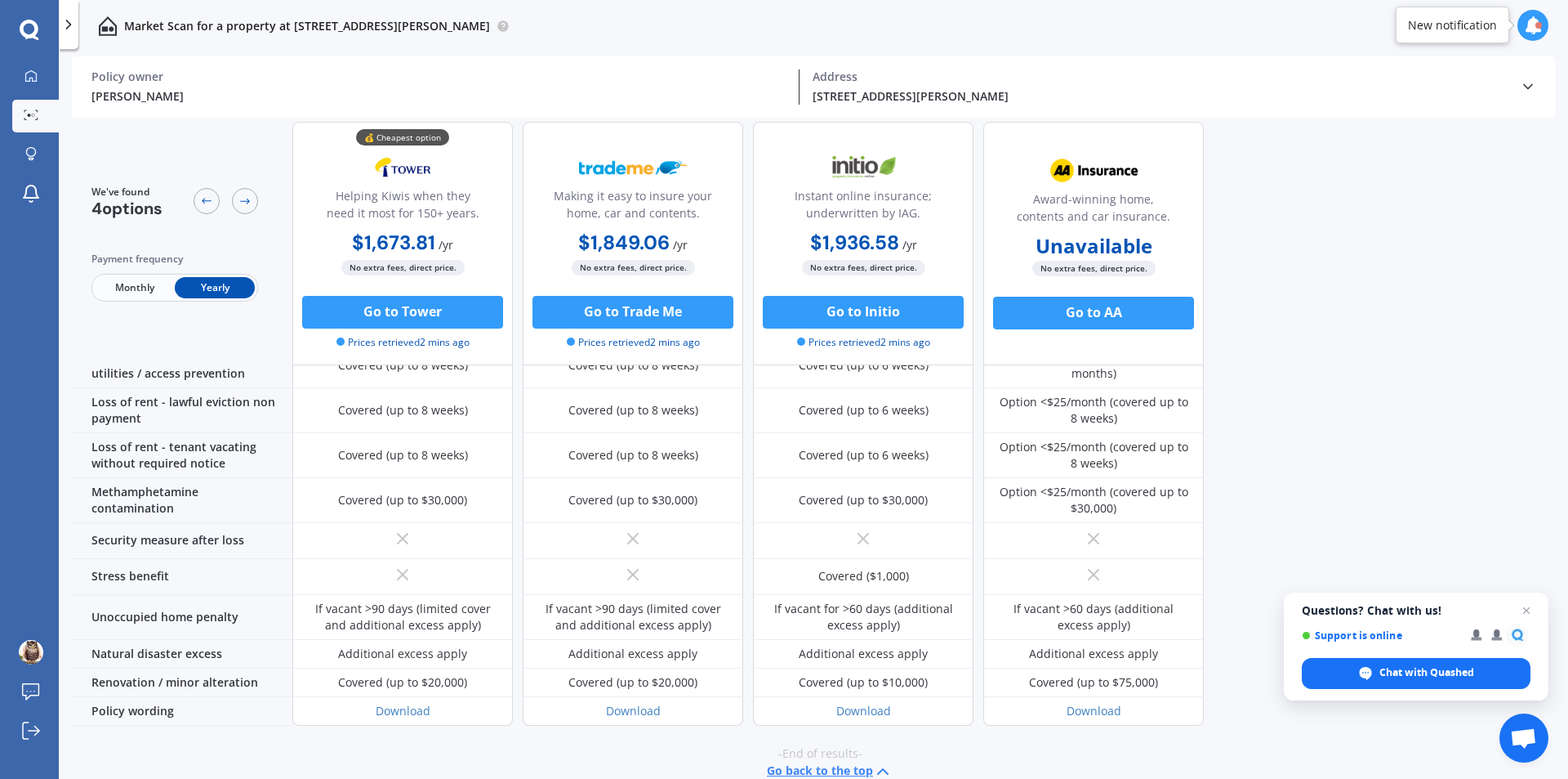
click at [447, 241] on span "/ yr" at bounding box center [446, 245] width 15 height 15
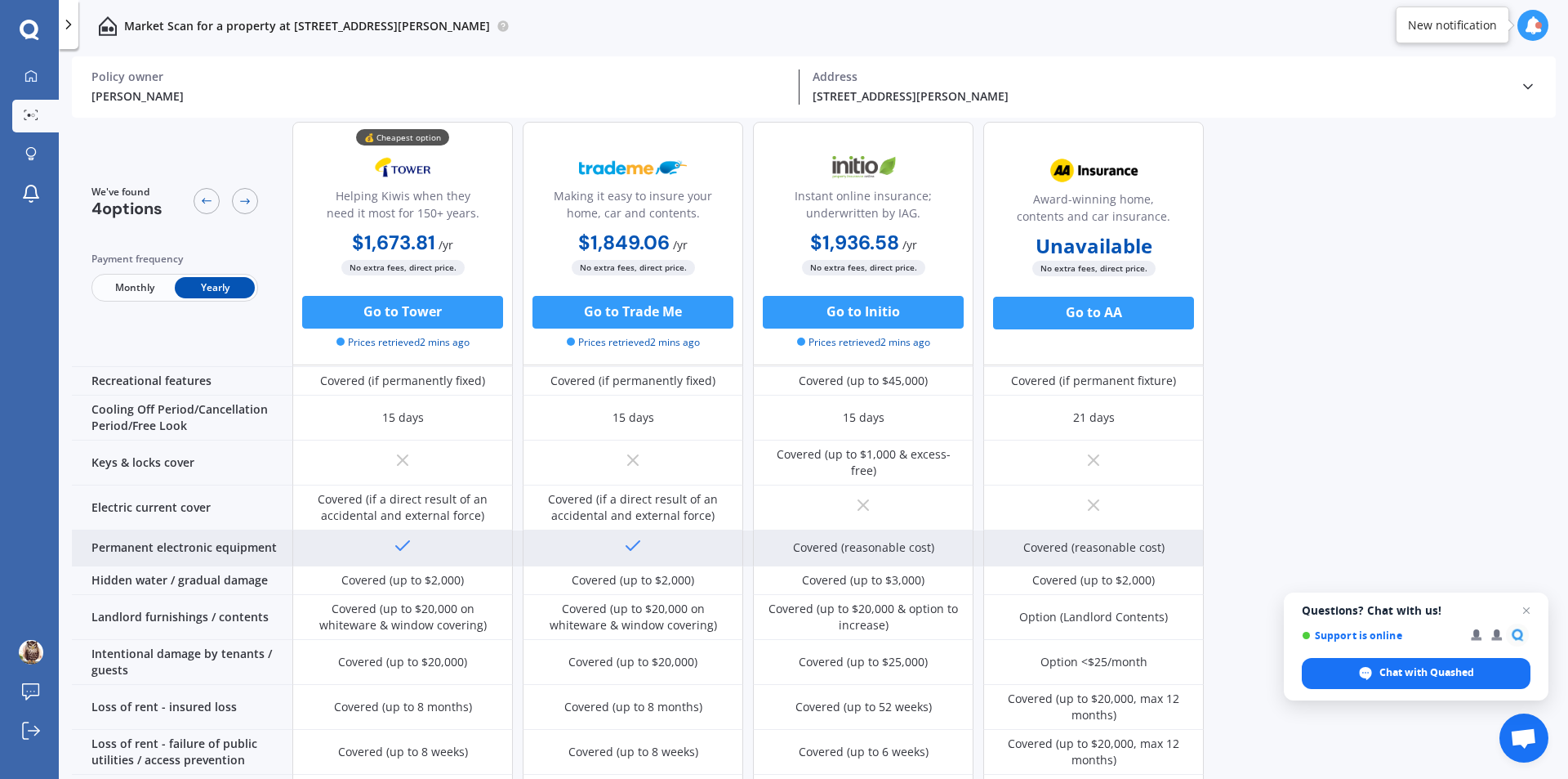
scroll to position [232, 0]
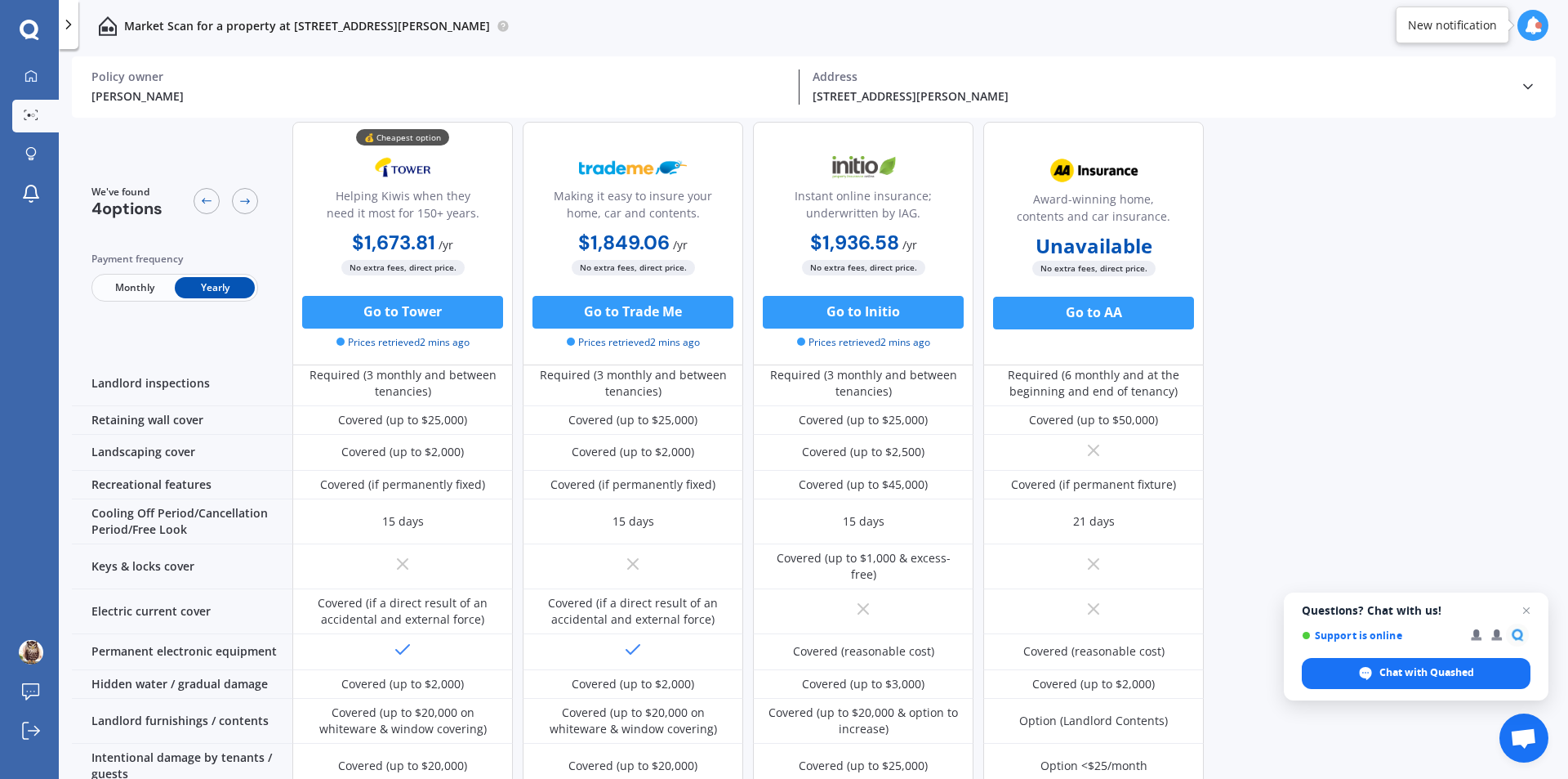
click at [429, 240] on b "$1,673.81" at bounding box center [394, 242] width 83 height 26
click at [427, 306] on button "Go to Tower" at bounding box center [403, 312] width 201 height 32
